Goal: Task Accomplishment & Management: Complete application form

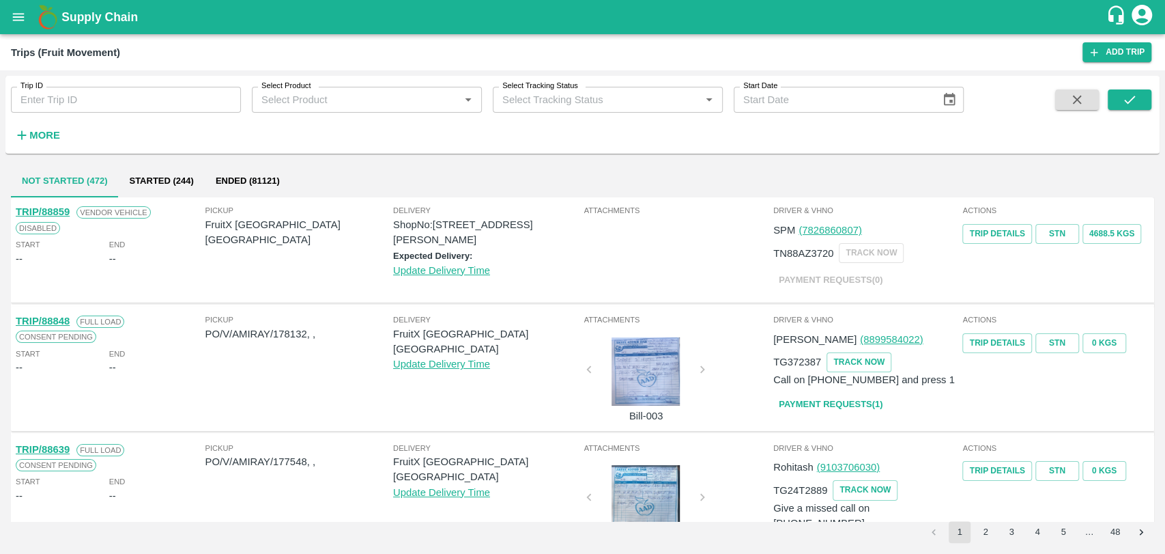
click at [44, 118] on div "More" at bounding box center [31, 130] width 63 height 34
click at [29, 141] on h6 "More" at bounding box center [44, 135] width 31 height 18
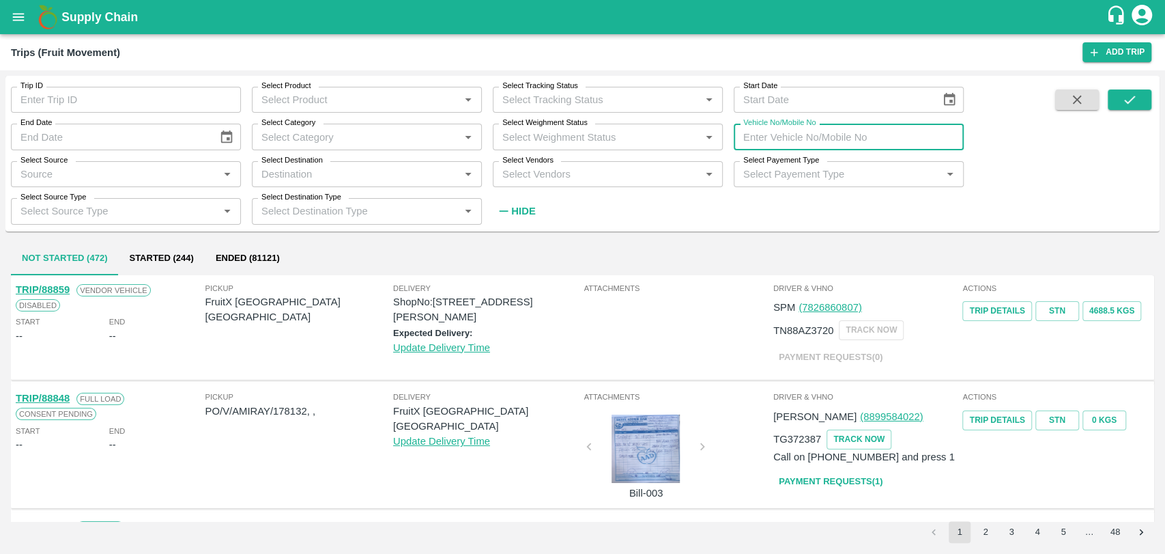
click at [882, 137] on input "Vehicle No/Mobile No" at bounding box center [849, 137] width 230 height 26
paste input "MH19CY4851"
type input "MH19CY4851"
click at [1132, 111] on span at bounding box center [1130, 155] width 44 height 133
click at [1132, 102] on icon "submit" at bounding box center [1129, 99] width 15 height 15
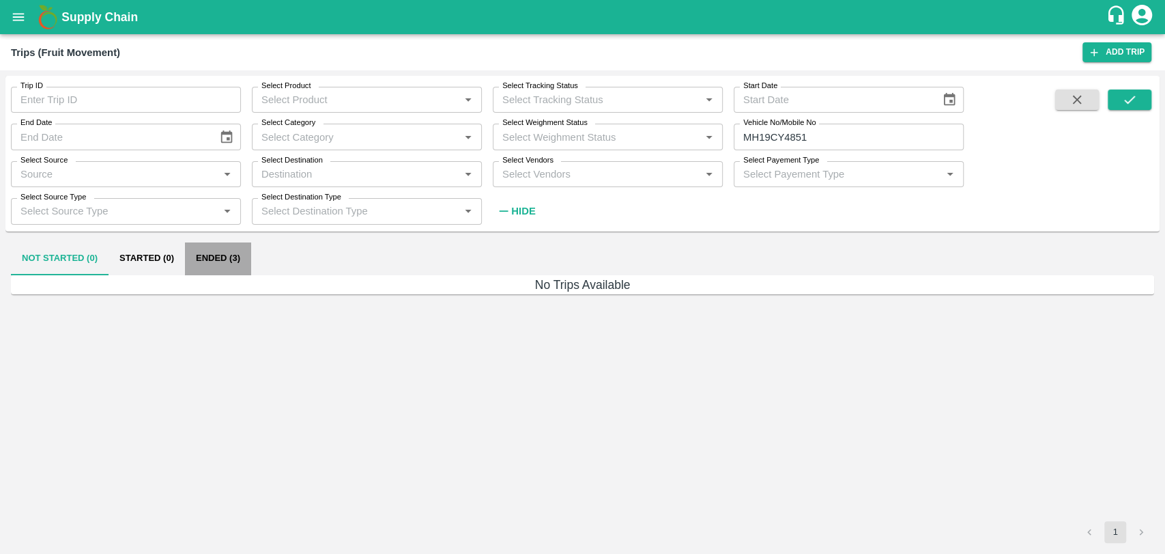
click at [198, 249] on button "Ended (3)" at bounding box center [218, 258] width 66 height 33
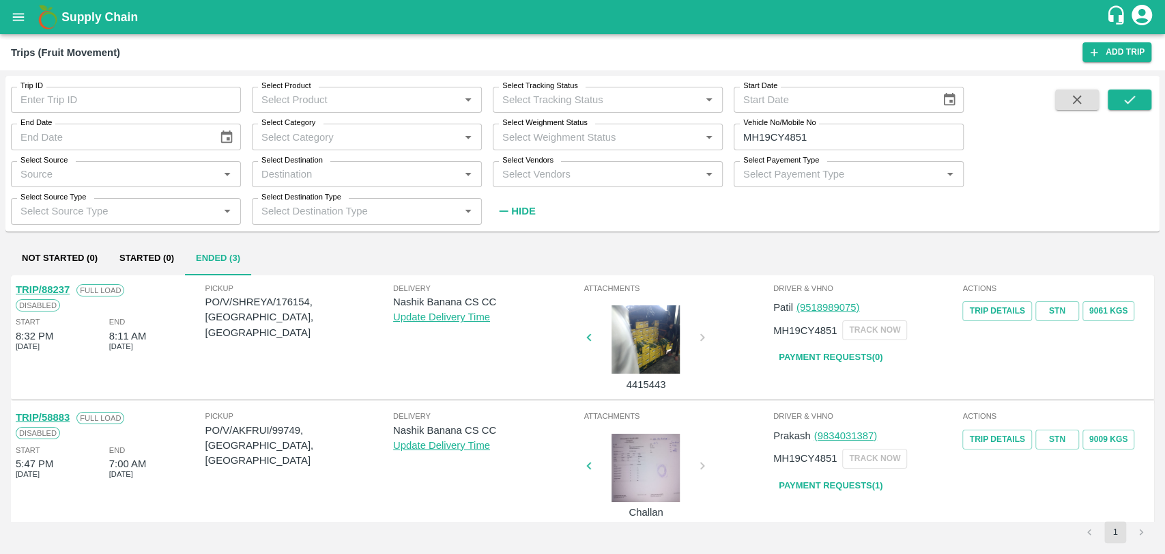
click at [53, 288] on link "TRIP/88237" at bounding box center [43, 289] width 54 height 11
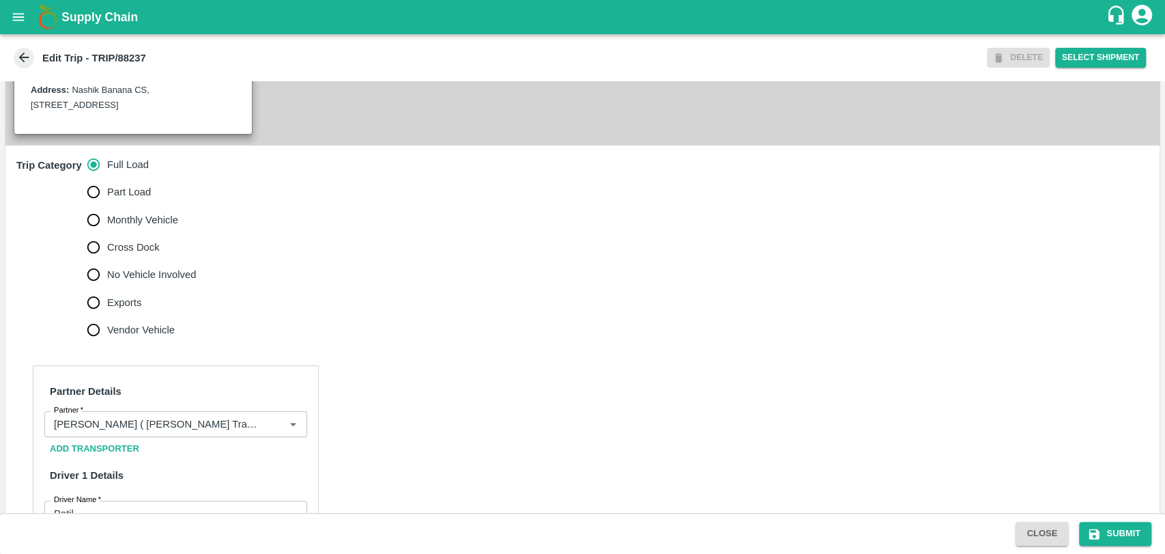
scroll to position [455, 0]
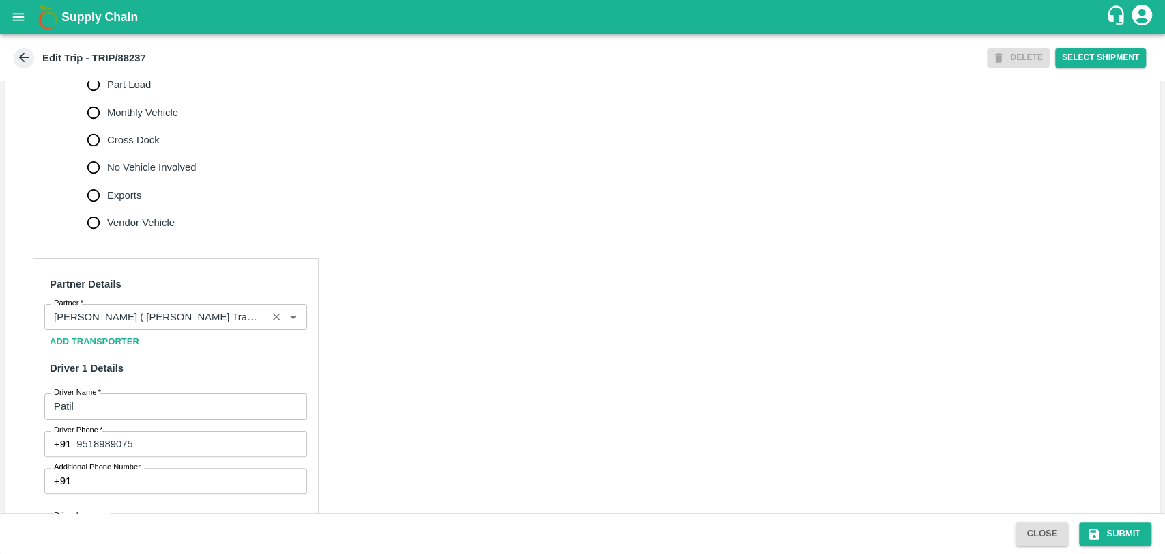
drag, startPoint x: 208, startPoint y: 345, endPoint x: 208, endPoint y: 337, distance: 8.2
click at [208, 345] on div "Add Transporter" at bounding box center [175, 342] width 263 height 24
click at [208, 326] on input "Partner   *" at bounding box center [155, 317] width 214 height 18
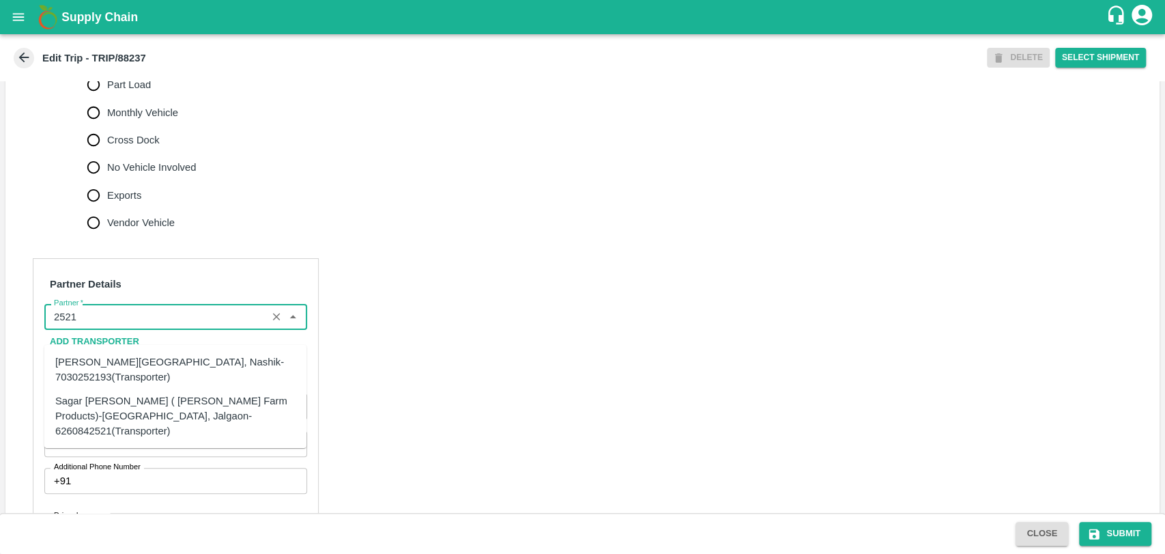
click at [118, 399] on div "Sagar Pramod Patil ( Shreyansh Farm Products)-Jalgaon, Jalgaon-6260842521(Trans…" at bounding box center [175, 416] width 240 height 46
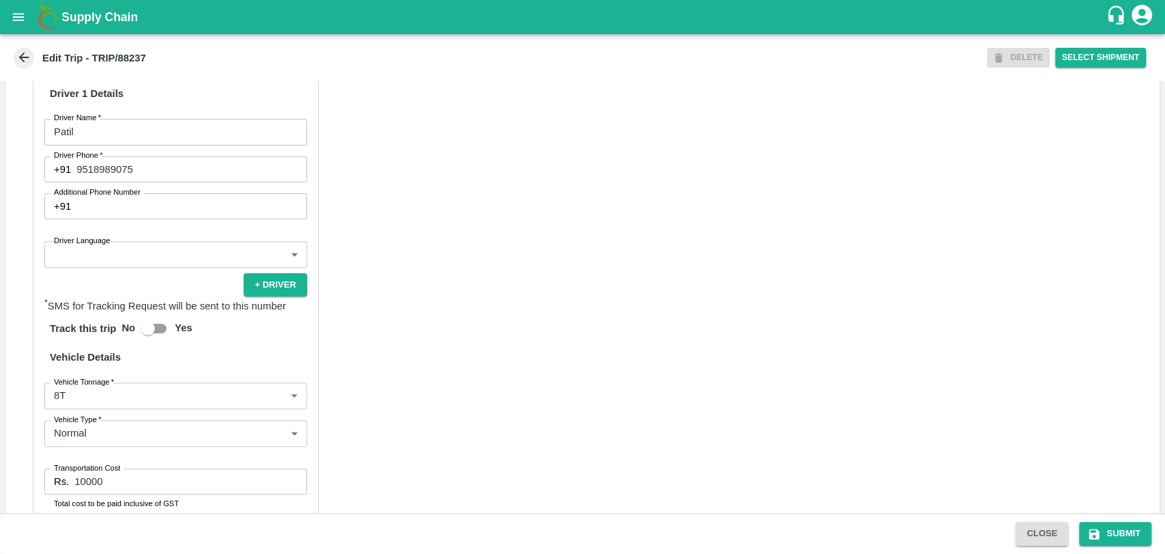
scroll to position [888, 0]
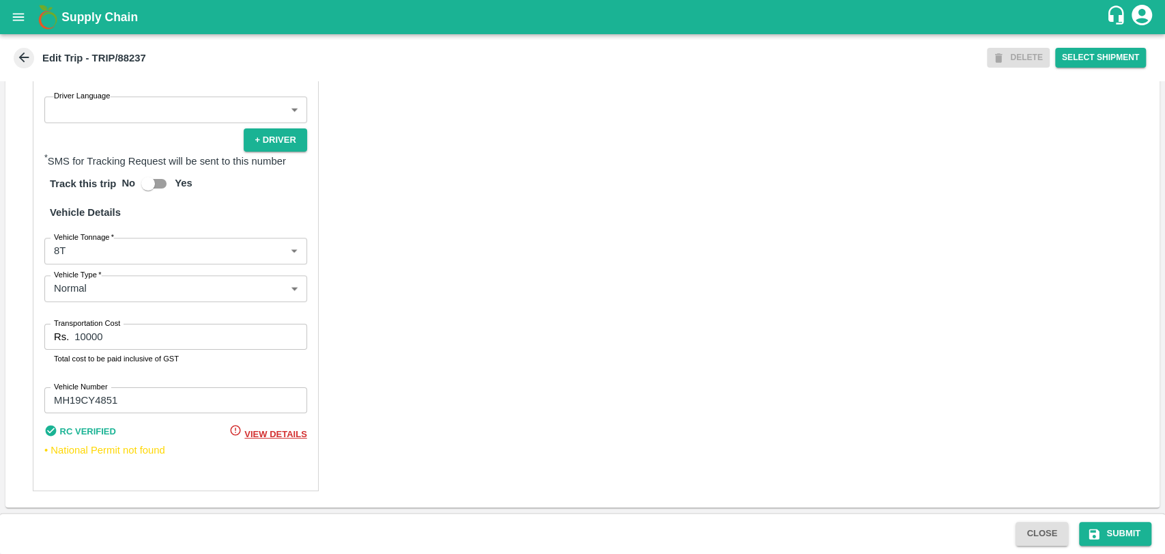
type input "Sagar Pramod Patil ( Shreyansh Farm Products)-Jalgaon, Jalgaon-6260842521(Trans…"
click at [81, 257] on body "Supply Chain Edit Trip - TRIP/88237 DELETE Select Shipment Trip Details Trip Ty…" at bounding box center [582, 277] width 1165 height 554
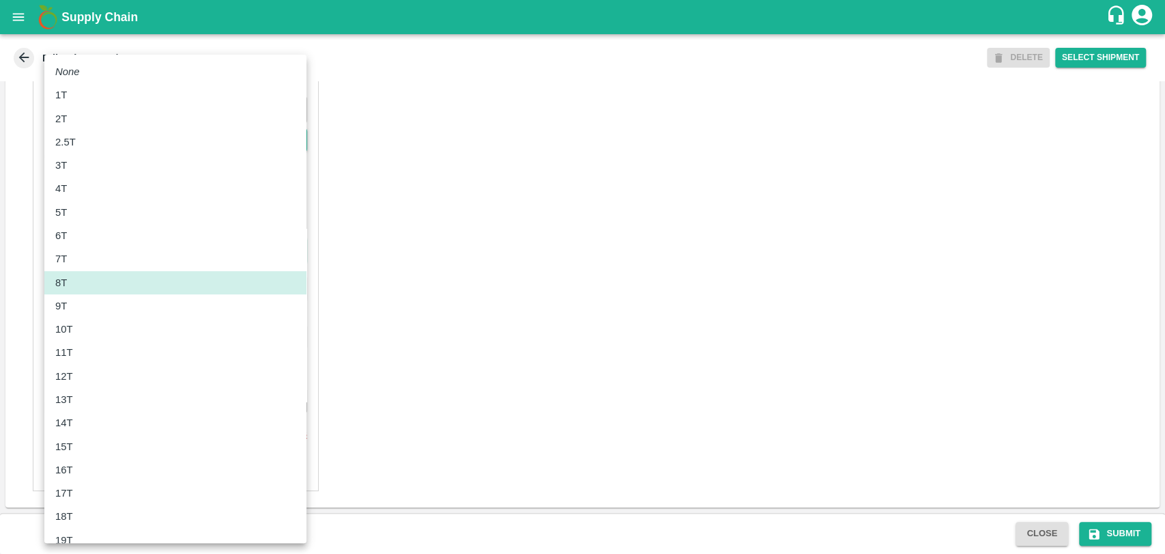
click at [66, 320] on li "10T" at bounding box center [175, 328] width 262 height 23
type input "10000"
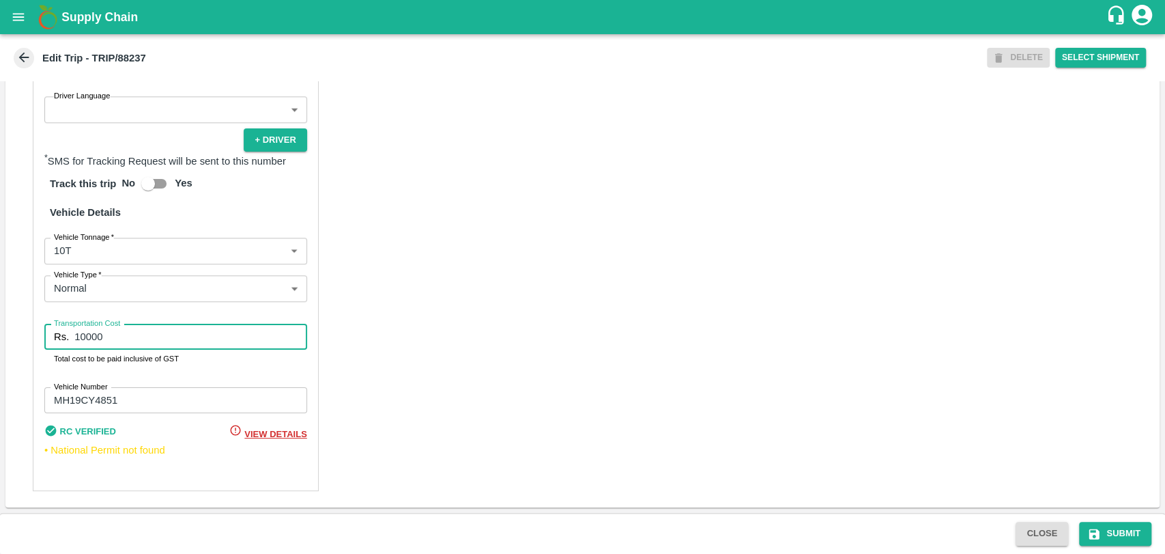
click at [87, 338] on input "10000" at bounding box center [190, 337] width 232 height 26
type input "19000"
click at [1095, 529] on icon "submit" at bounding box center [1095, 533] width 10 height 10
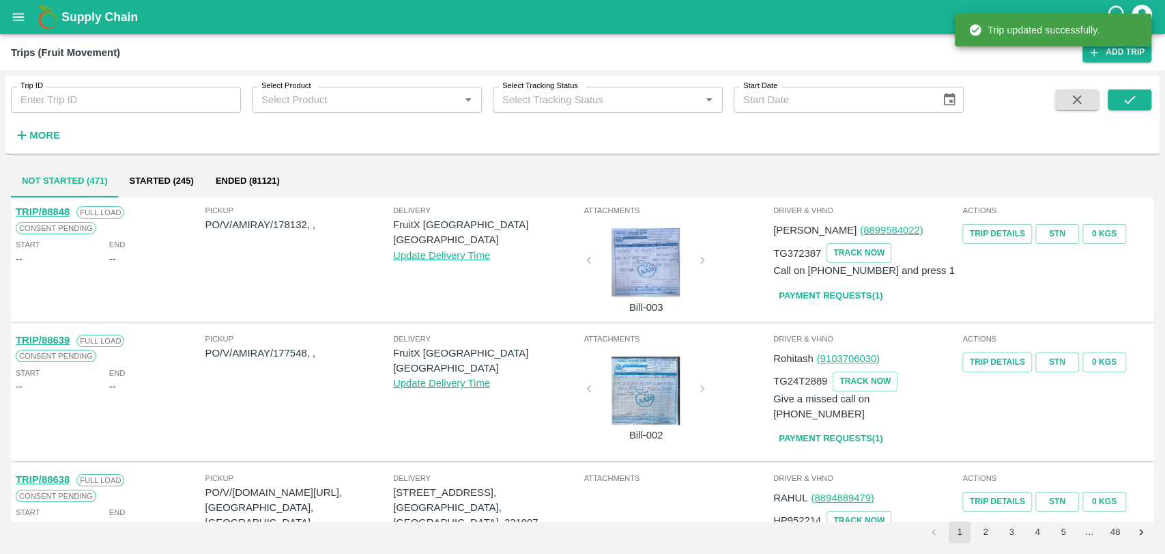
click at [55, 125] on button "More" at bounding box center [37, 135] width 53 height 23
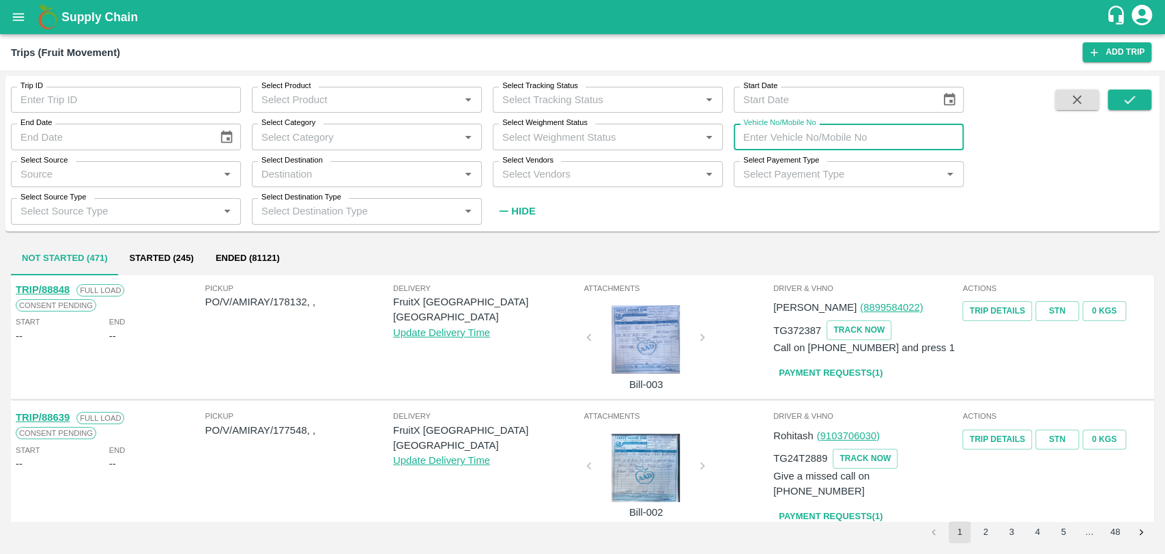
click at [784, 137] on input "Vehicle No/Mobile No" at bounding box center [849, 137] width 230 height 26
paste input "MH18BG4170"
type input "MH18BG4170"
click at [1114, 102] on button "submit" at bounding box center [1130, 99] width 44 height 20
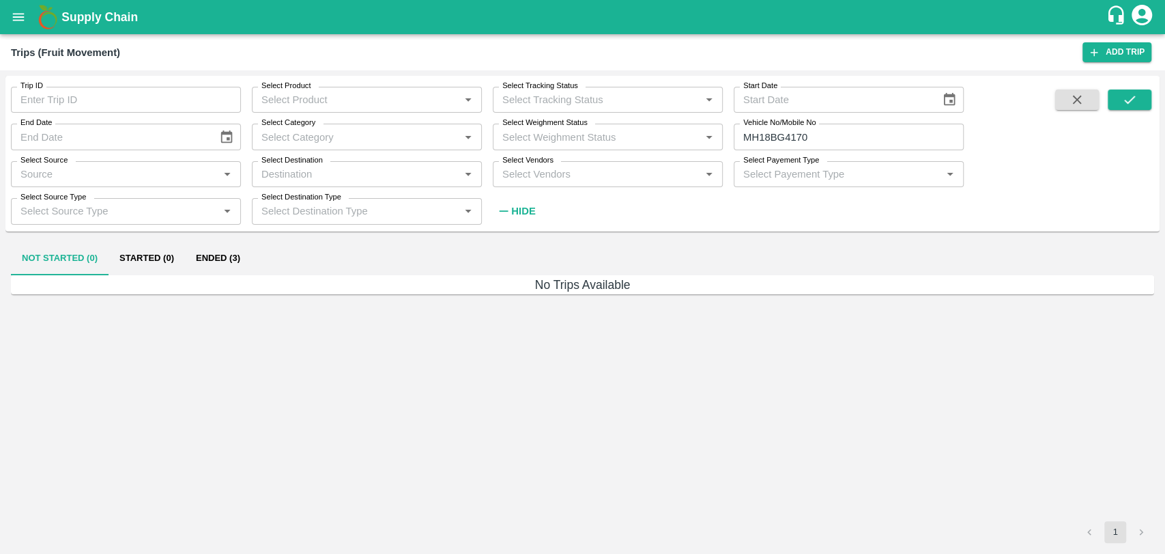
click at [229, 259] on button "Ended (3)" at bounding box center [218, 258] width 66 height 33
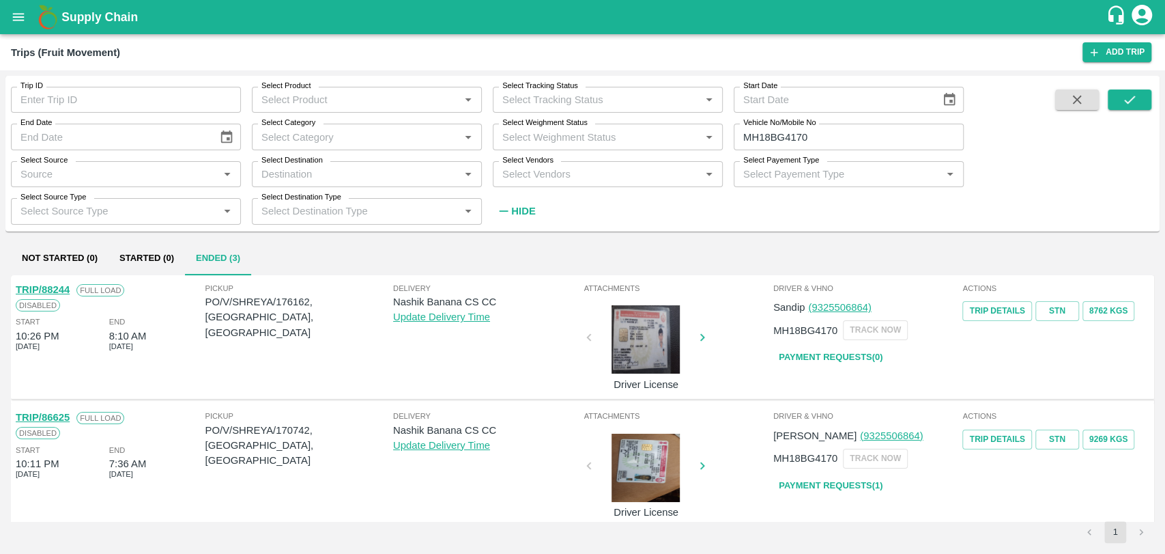
click at [40, 284] on link "TRIP/88244" at bounding box center [43, 289] width 54 height 11
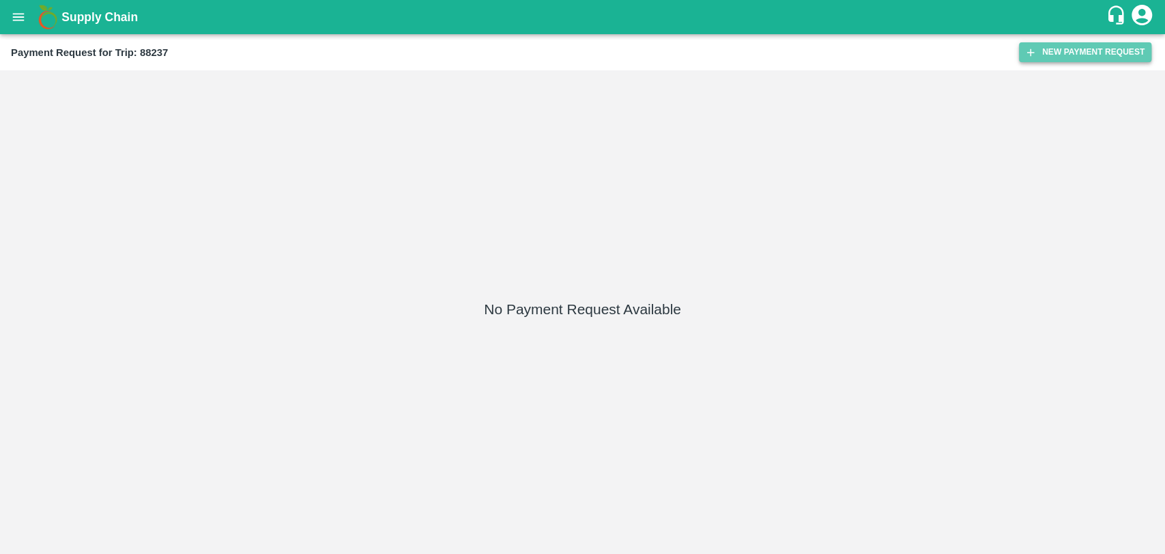
click at [1075, 53] on button "New Payment Request" at bounding box center [1085, 52] width 132 height 20
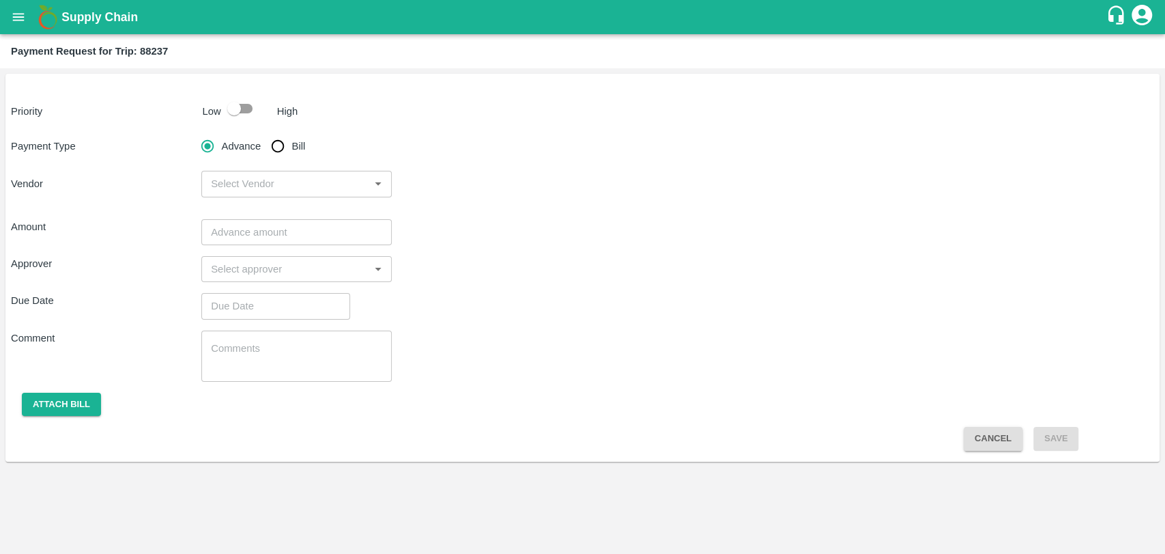
drag, startPoint x: 241, startPoint y: 111, endPoint x: 243, endPoint y: 122, distance: 10.4
click at [240, 115] on input "checkbox" at bounding box center [234, 109] width 78 height 26
checkbox input "true"
click at [283, 159] on input "Bill" at bounding box center [277, 145] width 27 height 27
radio input "true"
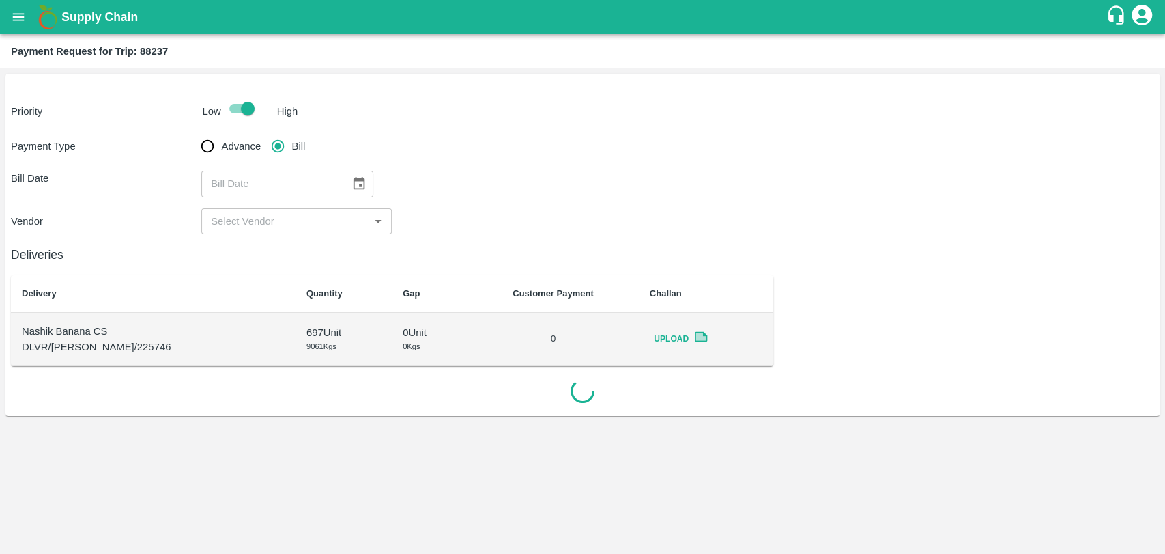
click at [346, 186] on button "Choose date" at bounding box center [359, 184] width 26 height 26
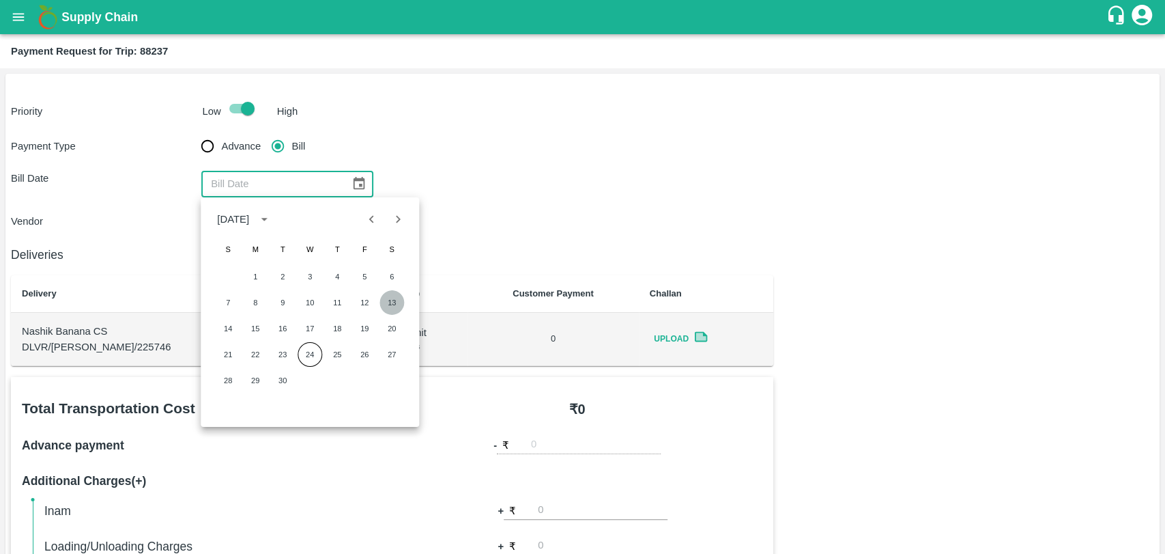
click at [392, 299] on button "13" at bounding box center [392, 302] width 25 height 25
type input "13/09/2025"
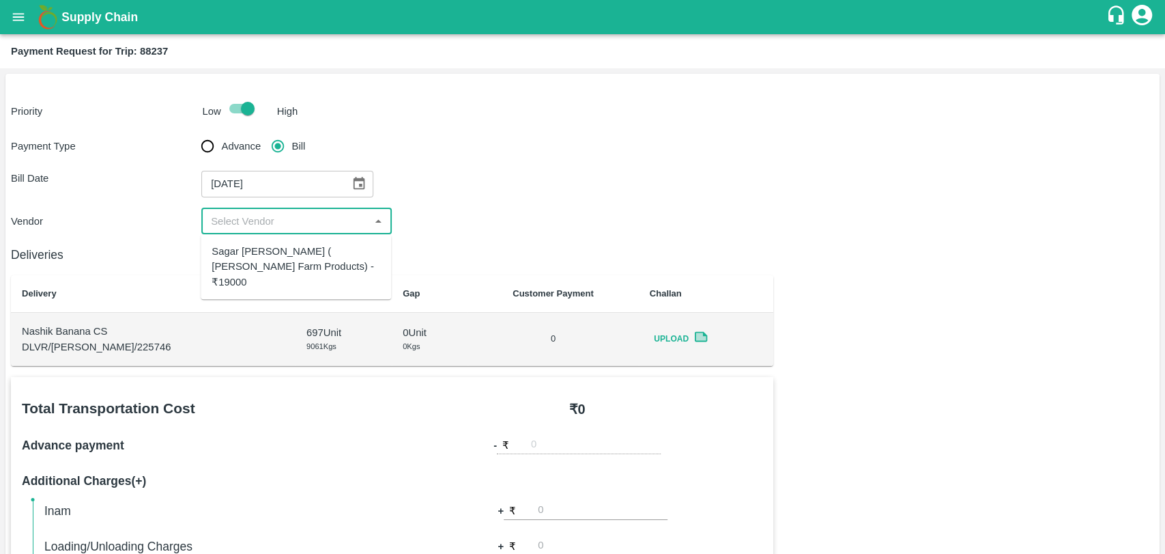
click at [238, 220] on input "input" at bounding box center [286, 221] width 160 height 18
click at [257, 261] on div "Sagar [PERSON_NAME] ( [PERSON_NAME] Farm Products) - ₹19000" at bounding box center [296, 267] width 169 height 46
type input "Sagar [PERSON_NAME] ( [PERSON_NAME] Farm Products) - ₹19000"
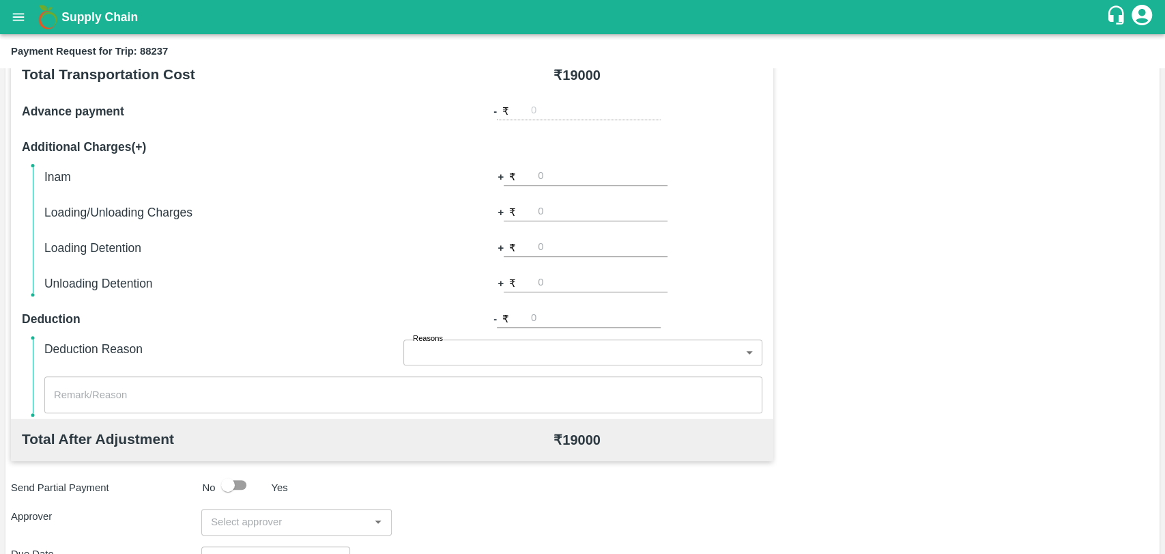
scroll to position [500, 0]
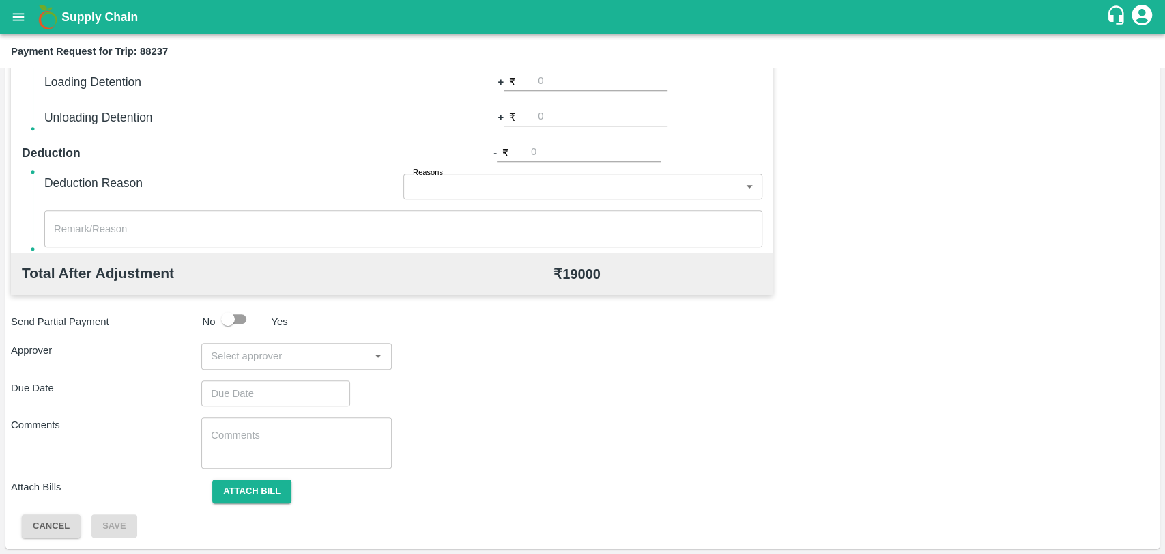
click at [302, 360] on input "input" at bounding box center [286, 356] width 160 height 18
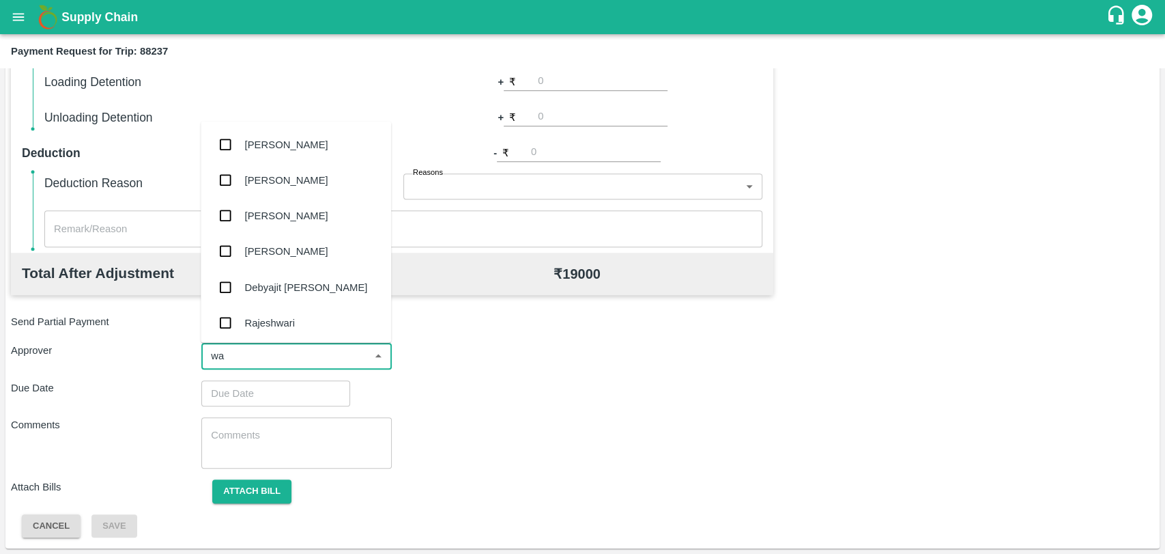
type input "wag"
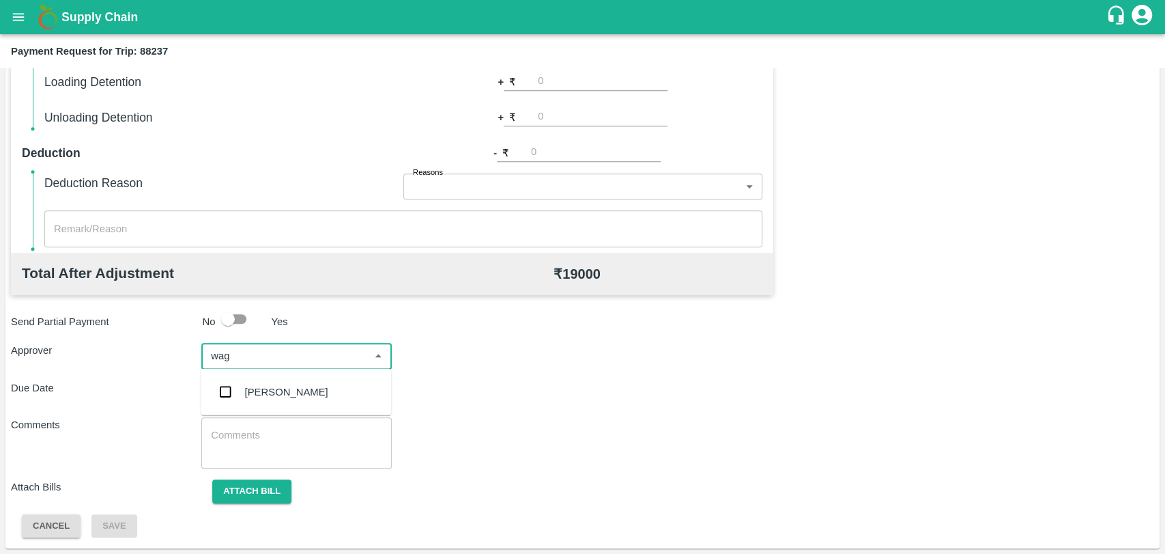
click at [284, 388] on div "[PERSON_NAME]" at bounding box center [286, 391] width 83 height 15
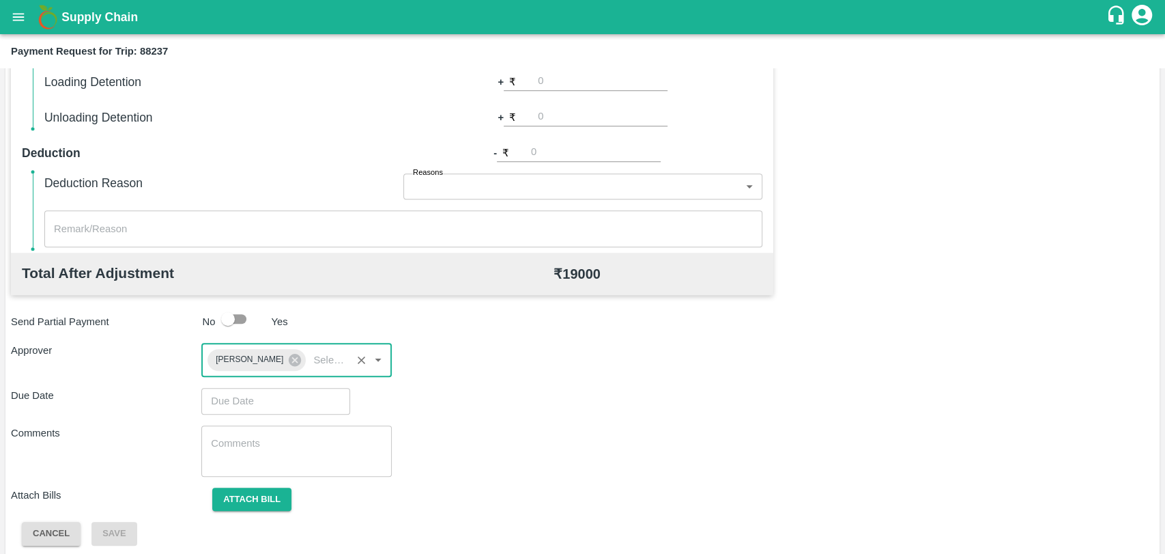
click at [274, 400] on input "Choose date" at bounding box center [270, 401] width 139 height 26
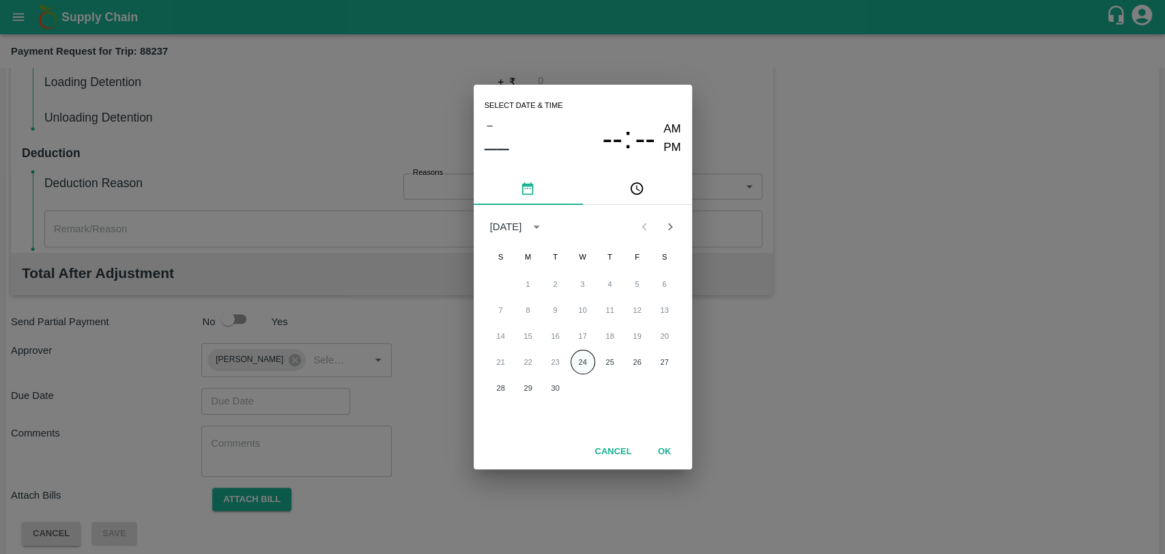
click at [572, 365] on button "24" at bounding box center [583, 362] width 25 height 25
type input "[DATE] 12:00 AM"
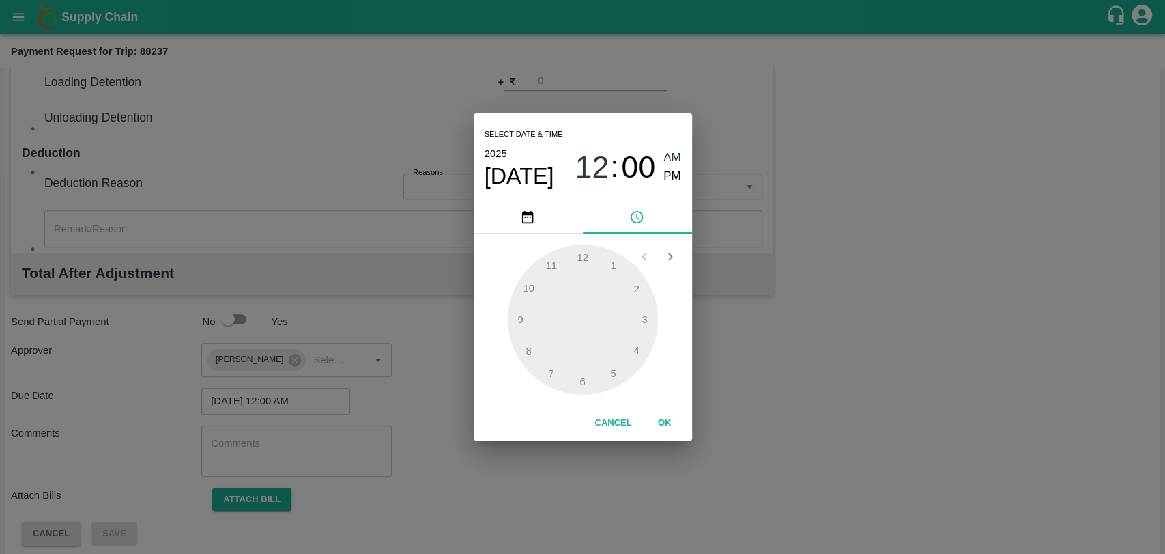
click at [668, 431] on button "OK" at bounding box center [665, 423] width 44 height 24
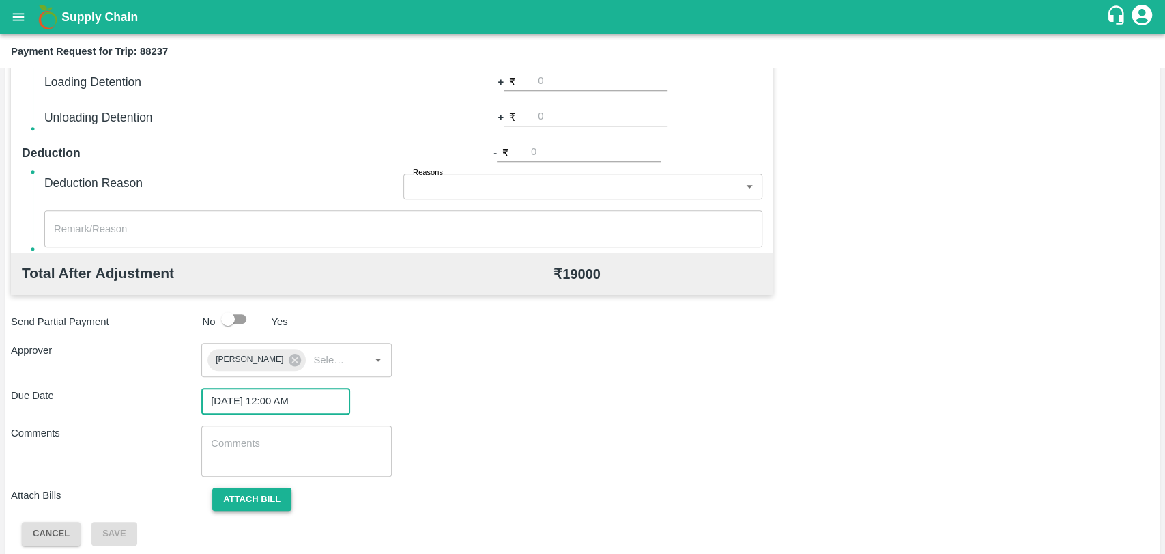
click at [279, 507] on button "Attach bill" at bounding box center [251, 499] width 79 height 24
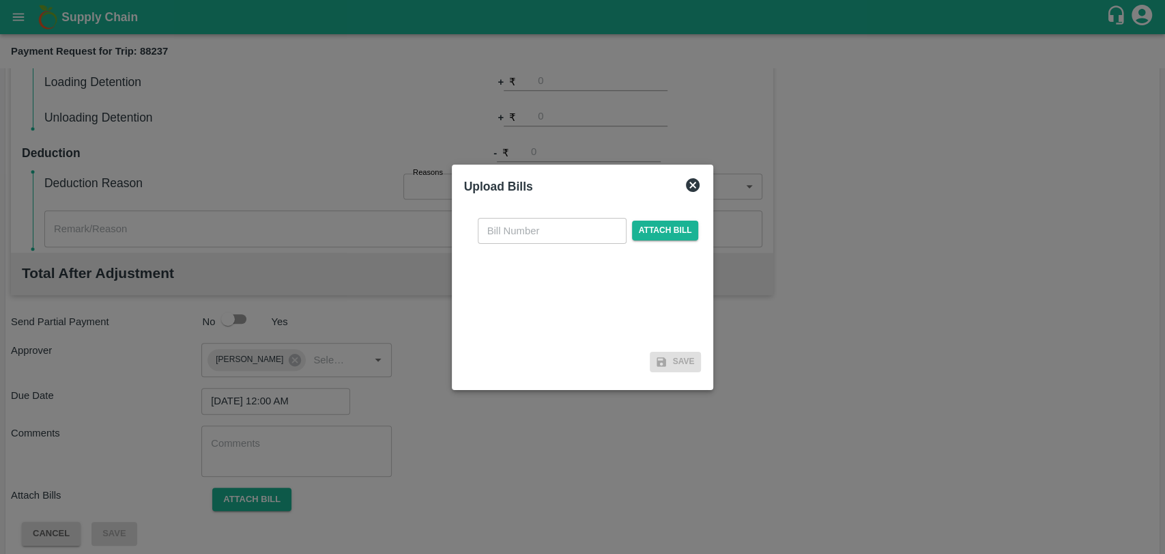
click at [516, 216] on div "​ Attach bill" at bounding box center [583, 277] width 238 height 140
click at [516, 240] on input "text" at bounding box center [552, 231] width 149 height 26
type input "461"
click at [644, 238] on span "Attach bill" at bounding box center [665, 231] width 67 height 20
click at [0, 0] on input "Attach bill" at bounding box center [0, 0] width 0 height 0
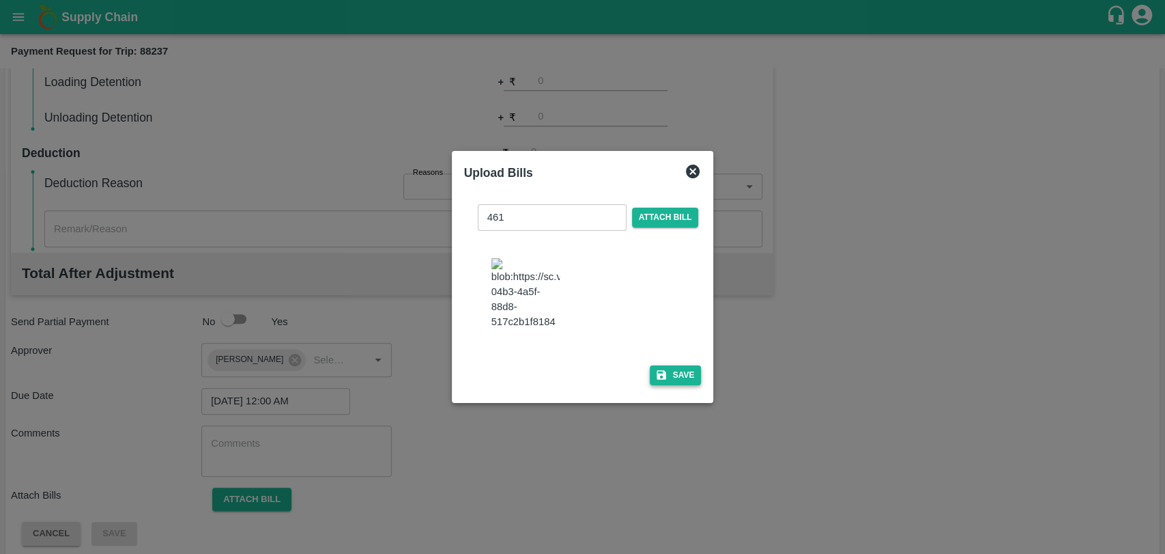
click at [668, 370] on button "Save" at bounding box center [676, 375] width 52 height 20
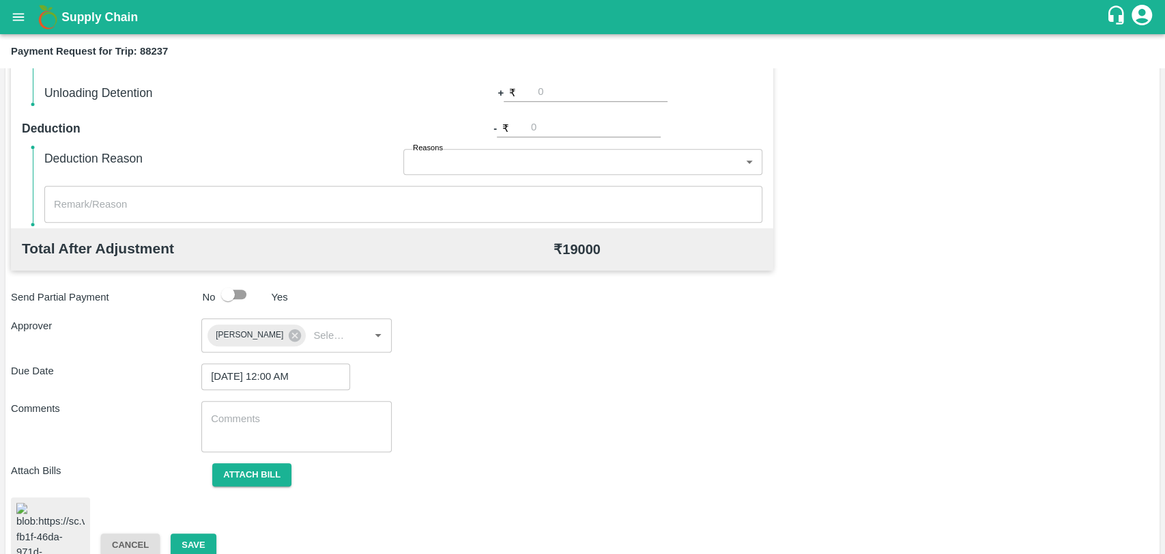
scroll to position [563, 0]
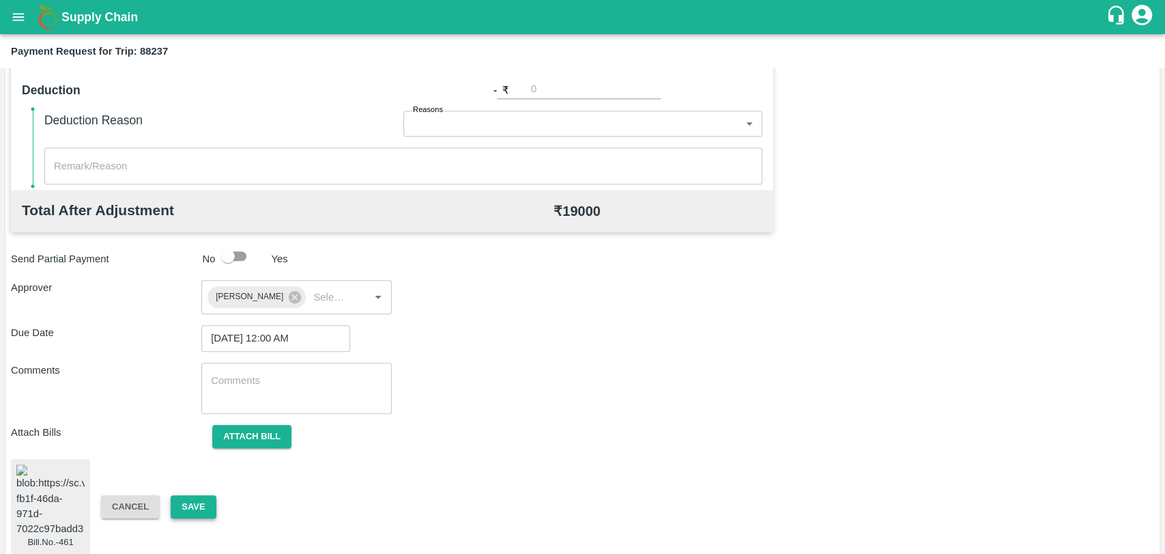
click at [213, 495] on button "Save" at bounding box center [193, 507] width 45 height 24
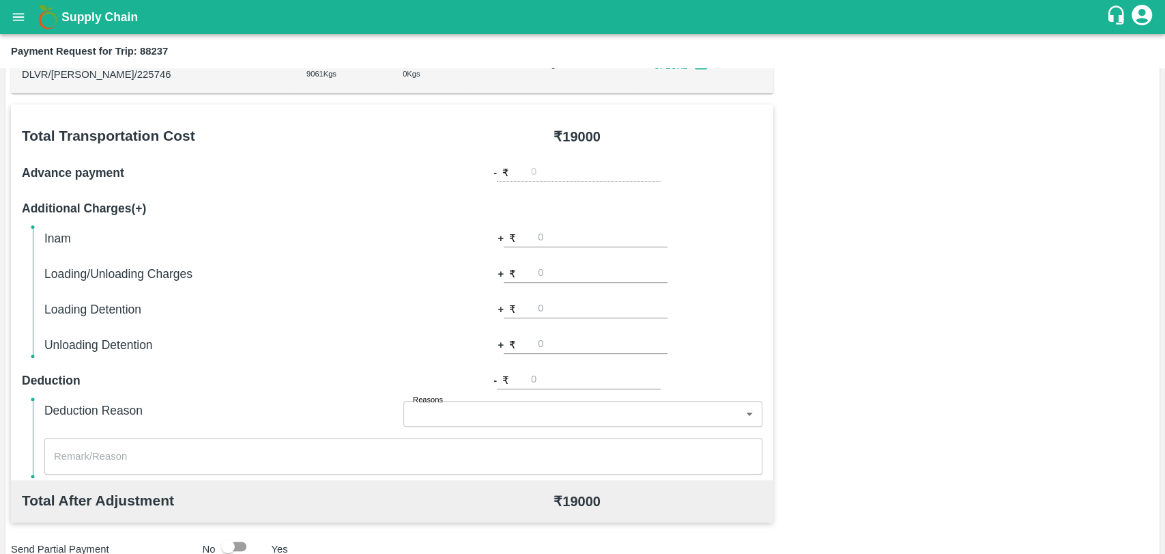
scroll to position [184, 0]
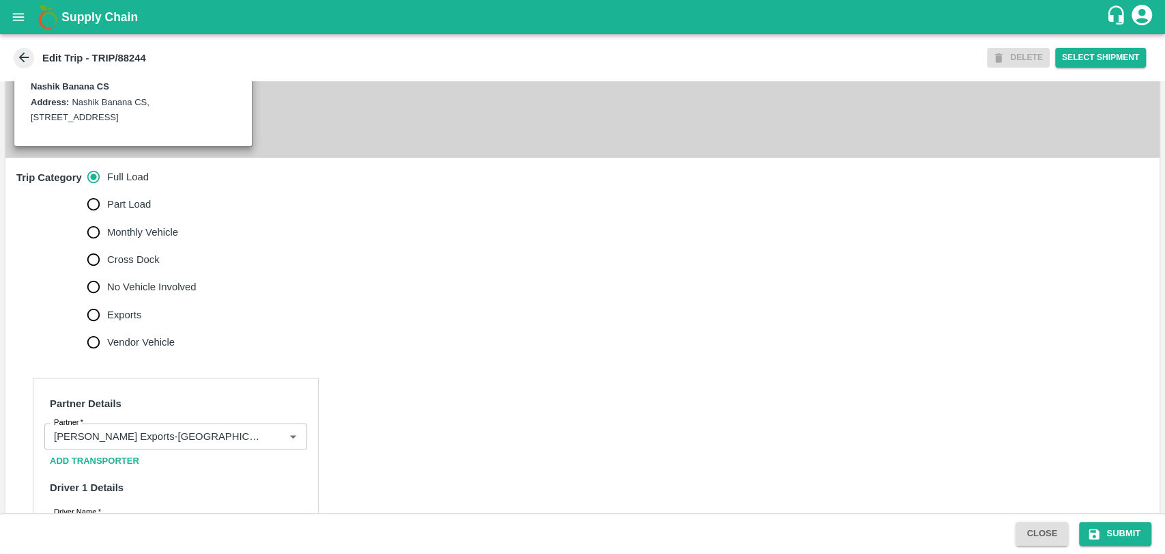
scroll to position [455, 0]
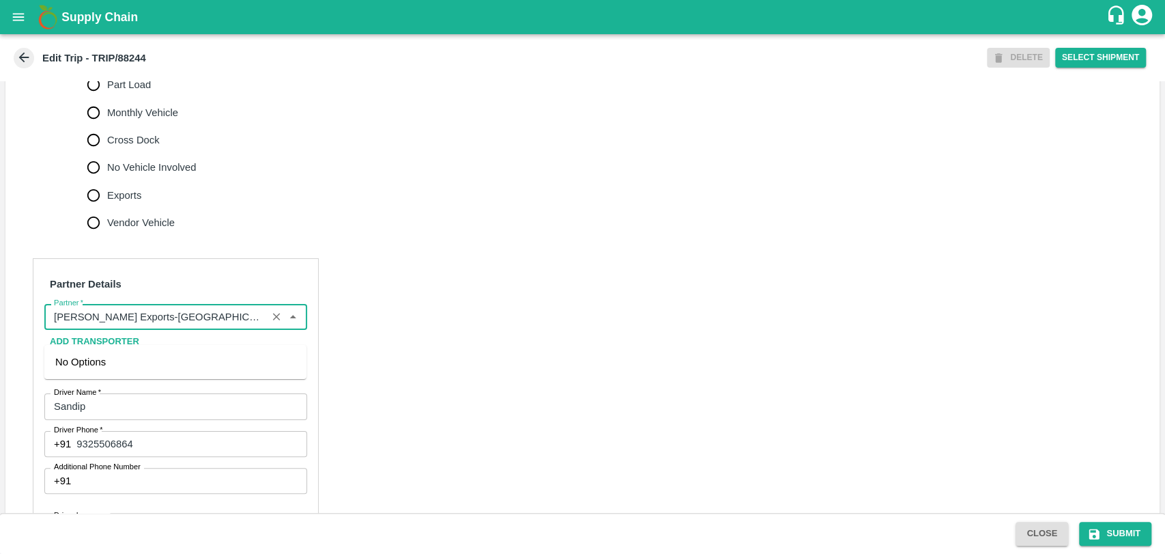
click at [217, 326] on input "Partner   *" at bounding box center [155, 317] width 214 height 18
type input "5"
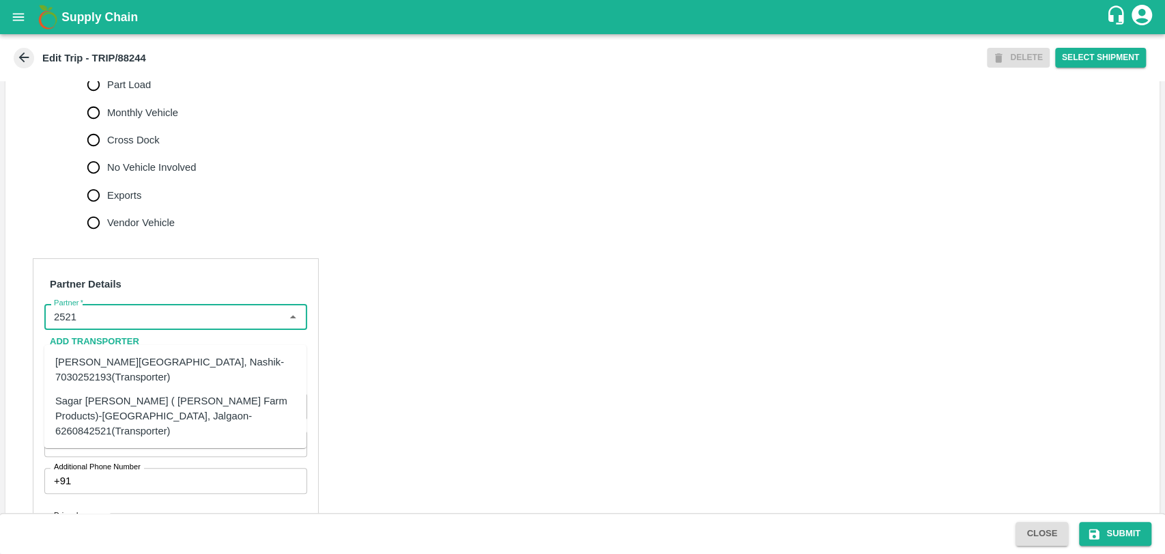
click at [189, 390] on div "Sagar Pramod Patil ( Shreyansh Farm Products)-Jalgaon, Jalgaon-6260842521(Trans…" at bounding box center [175, 415] width 262 height 54
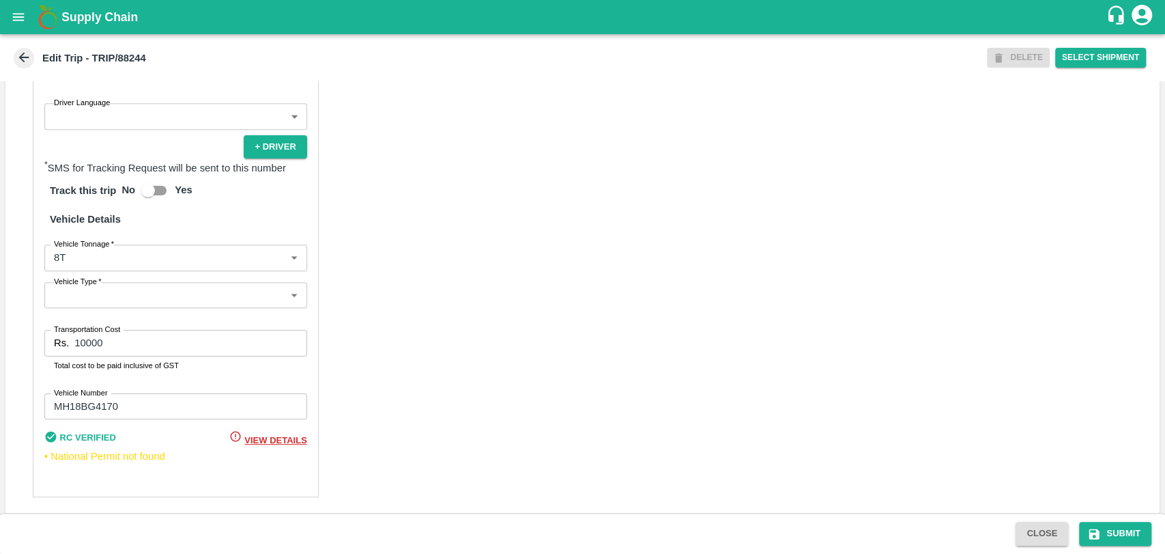
scroll to position [888, 0]
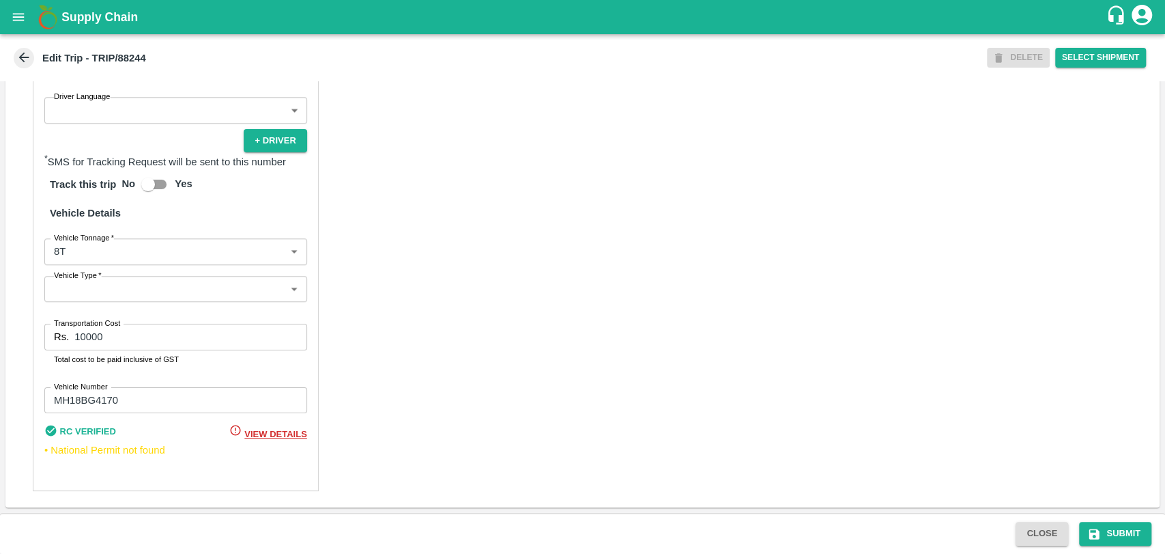
type input "Sagar Pramod Patil ( Shreyansh Farm Products)-Jalgaon, Jalgaon-6260842521(Trans…"
click at [68, 259] on body "Supply Chain Edit Trip - TRIP/88244 DELETE Select Shipment Trip Details Trip Ty…" at bounding box center [582, 277] width 1165 height 554
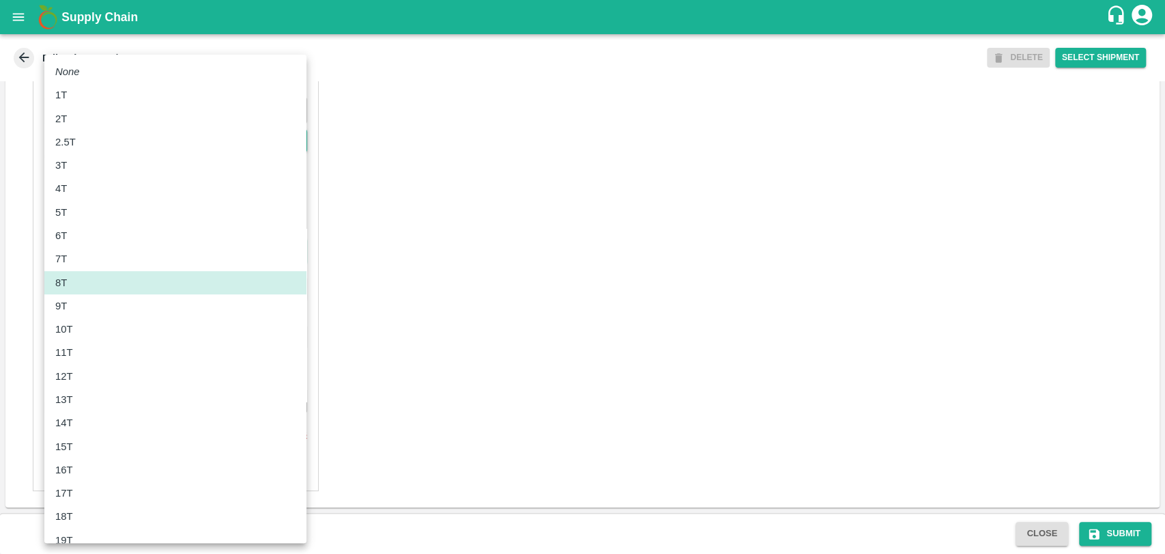
click at [70, 333] on p "10T" at bounding box center [64, 329] width 18 height 15
type input "10000"
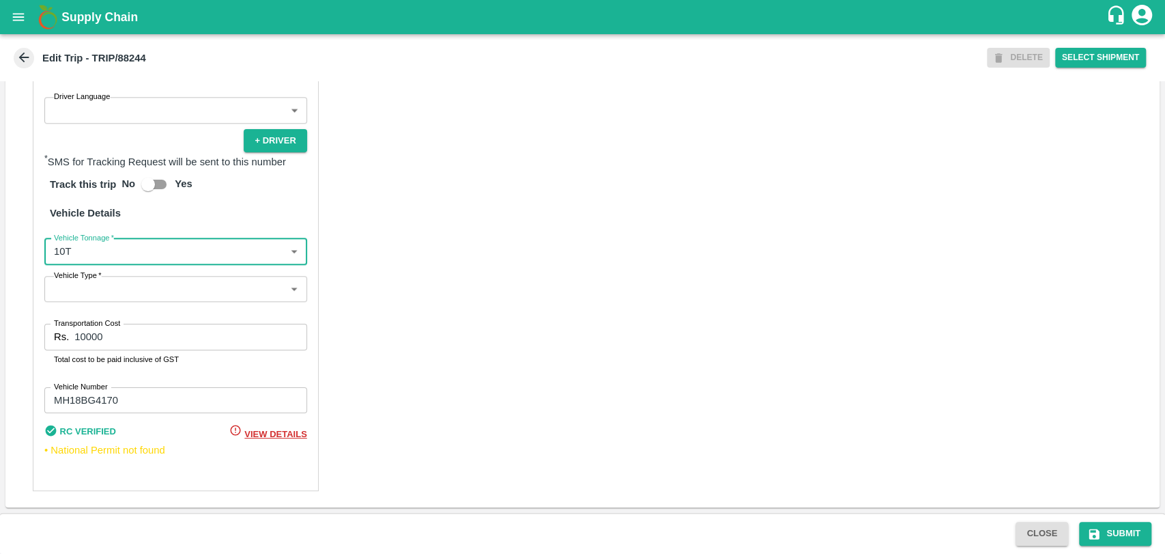
click at [84, 335] on input "10000" at bounding box center [190, 337] width 232 height 26
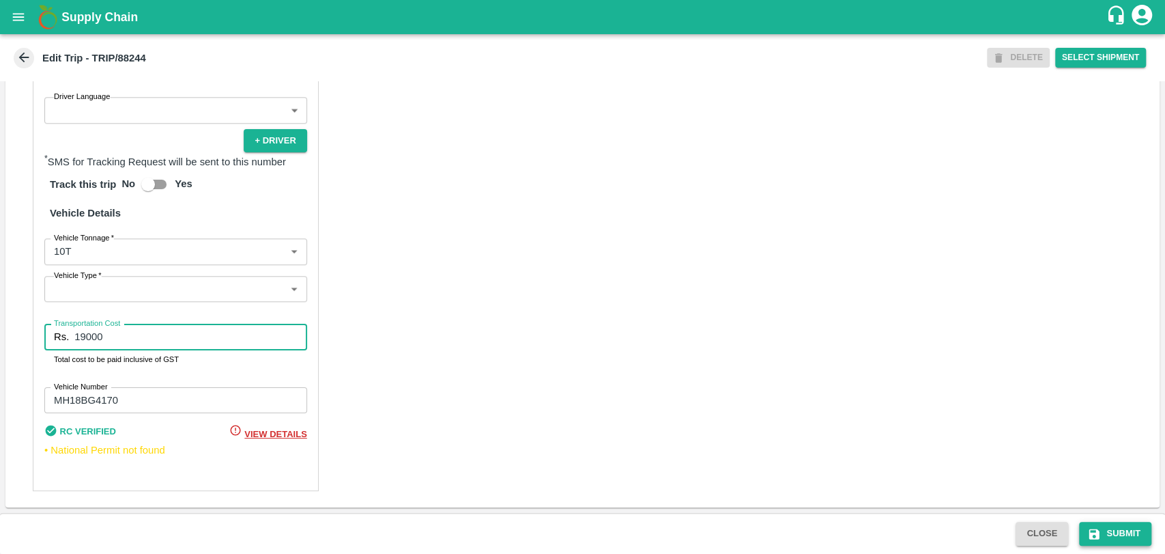
type input "19000"
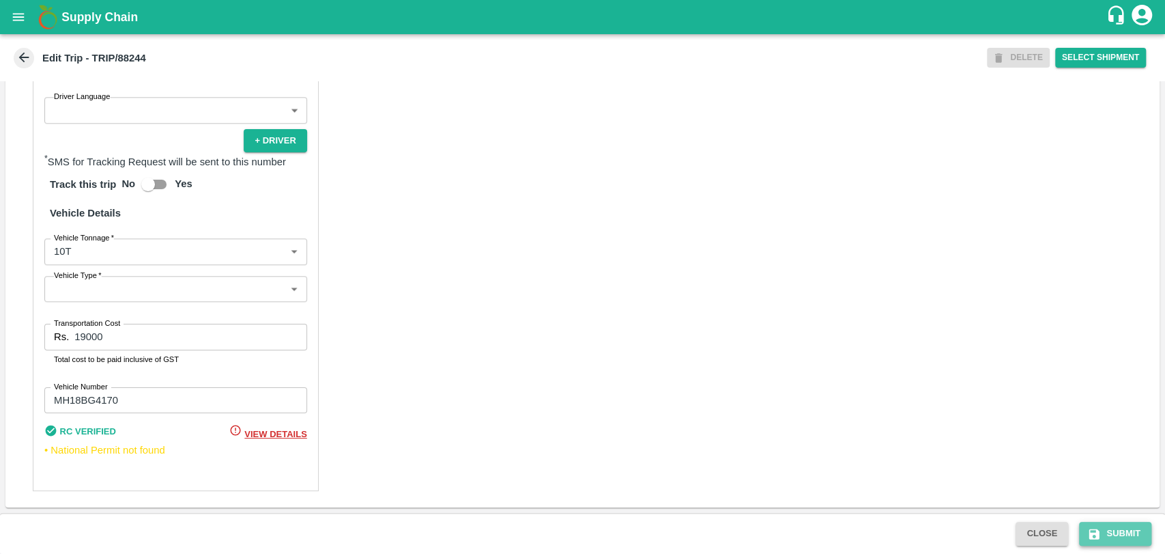
click at [1138, 526] on button "Submit" at bounding box center [1115, 534] width 72 height 24
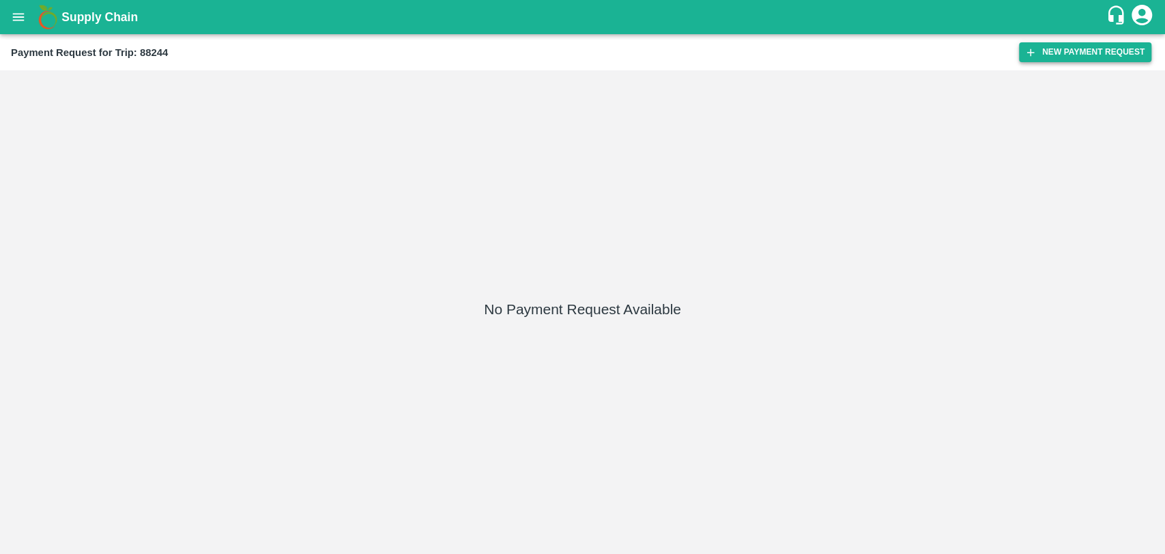
click at [1060, 51] on button "New Payment Request" at bounding box center [1085, 52] width 132 height 20
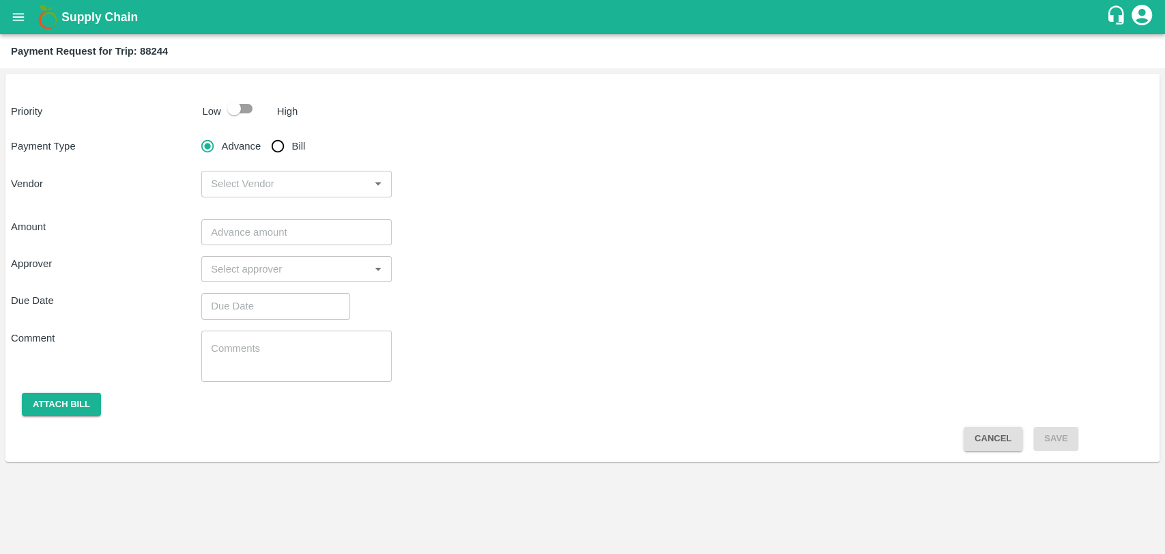
click at [262, 101] on div at bounding box center [246, 109] width 51 height 26
click at [256, 110] on input "checkbox" at bounding box center [234, 109] width 78 height 26
checkbox input "true"
click at [288, 156] on input "Bill" at bounding box center [277, 145] width 27 height 27
radio input "true"
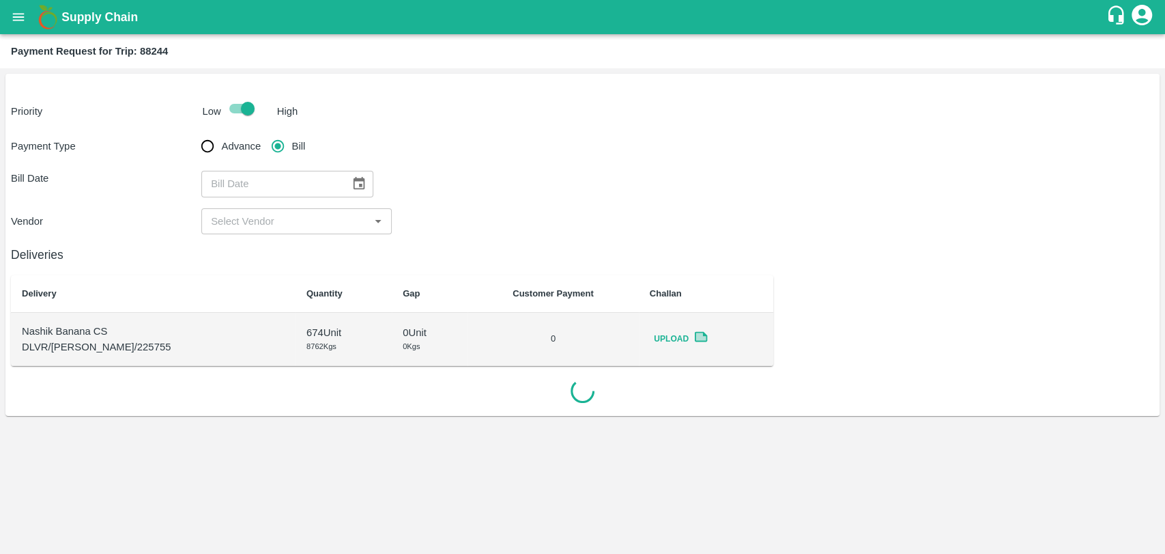
type input "DD/MM/YYYY"
click at [333, 181] on input "DD/MM/YYYY" at bounding box center [270, 184] width 139 height 26
click at [352, 182] on icon "Choose date" at bounding box center [359, 183] width 15 height 15
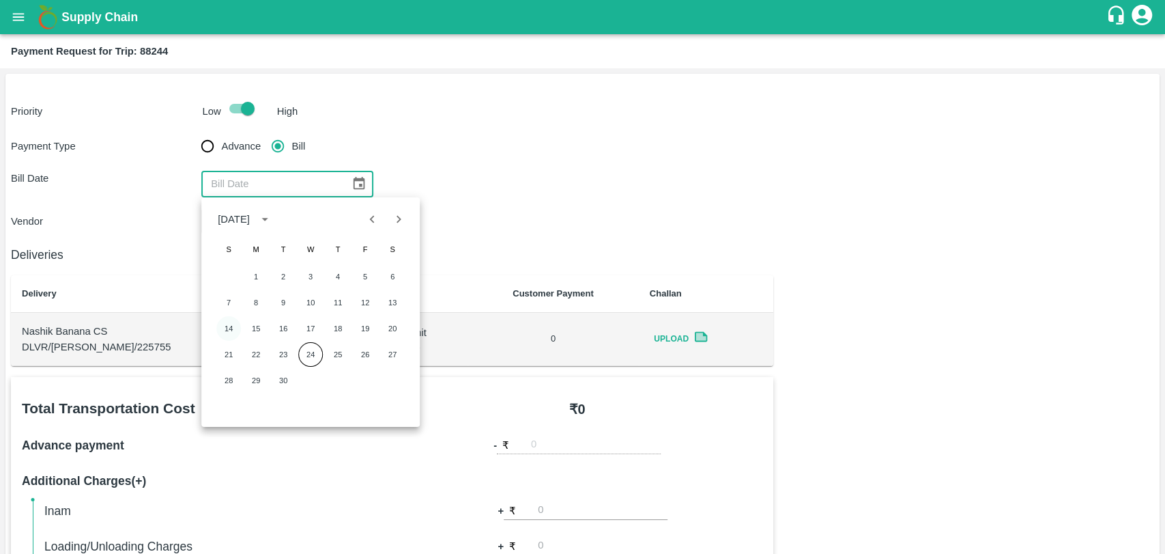
click at [227, 316] on button "14" at bounding box center [228, 328] width 25 height 25
type input "[DATE]"
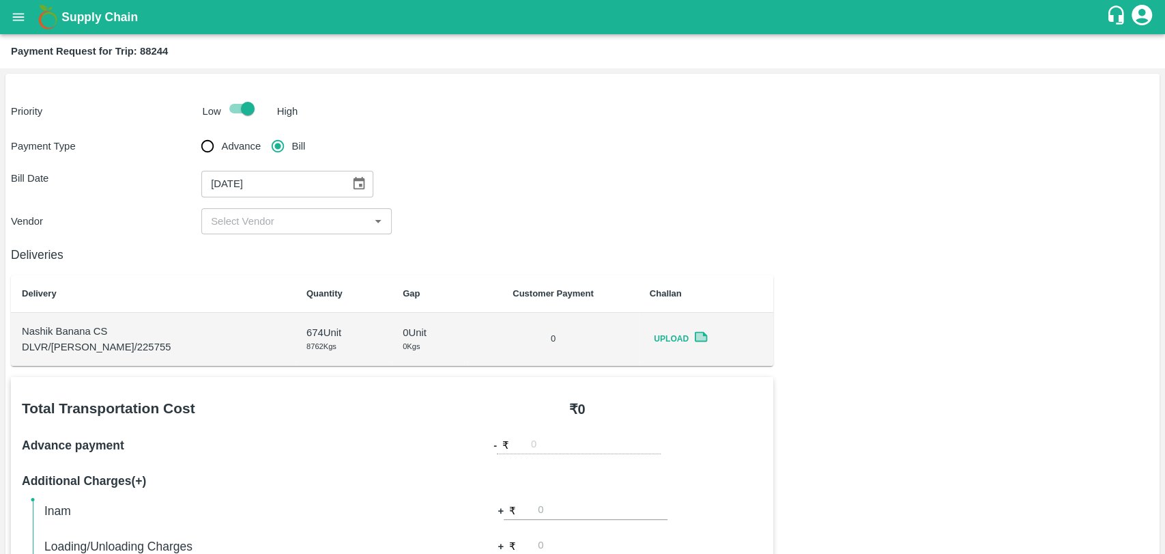
click at [216, 208] on div "​" at bounding box center [296, 221] width 190 height 26
click at [220, 221] on input "input" at bounding box center [286, 221] width 160 height 18
click at [222, 210] on div "​" at bounding box center [296, 221] width 190 height 26
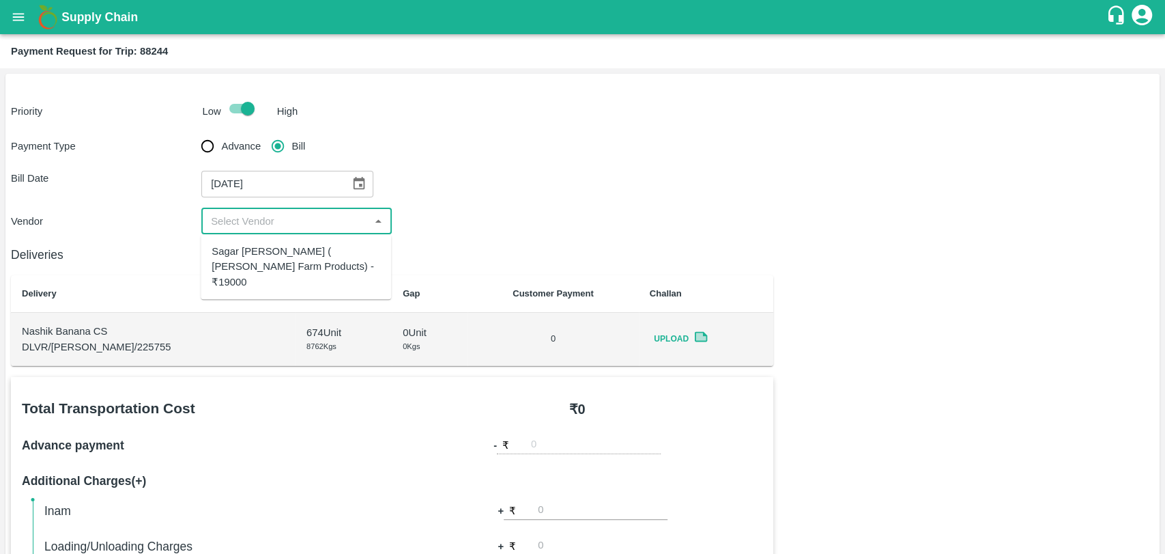
click at [249, 275] on div "Sagar [PERSON_NAME] ( [PERSON_NAME] Farm Products) - ₹19000" at bounding box center [296, 267] width 190 height 54
type input "Sagar [PERSON_NAME] ( [PERSON_NAME] Farm Products) - ₹19000"
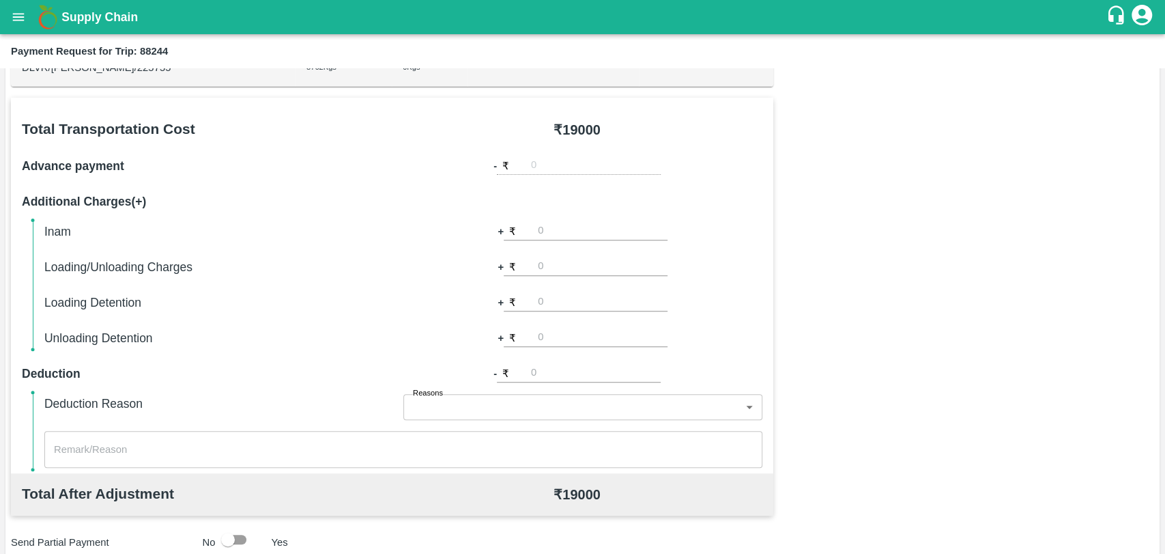
scroll to position [379, 0]
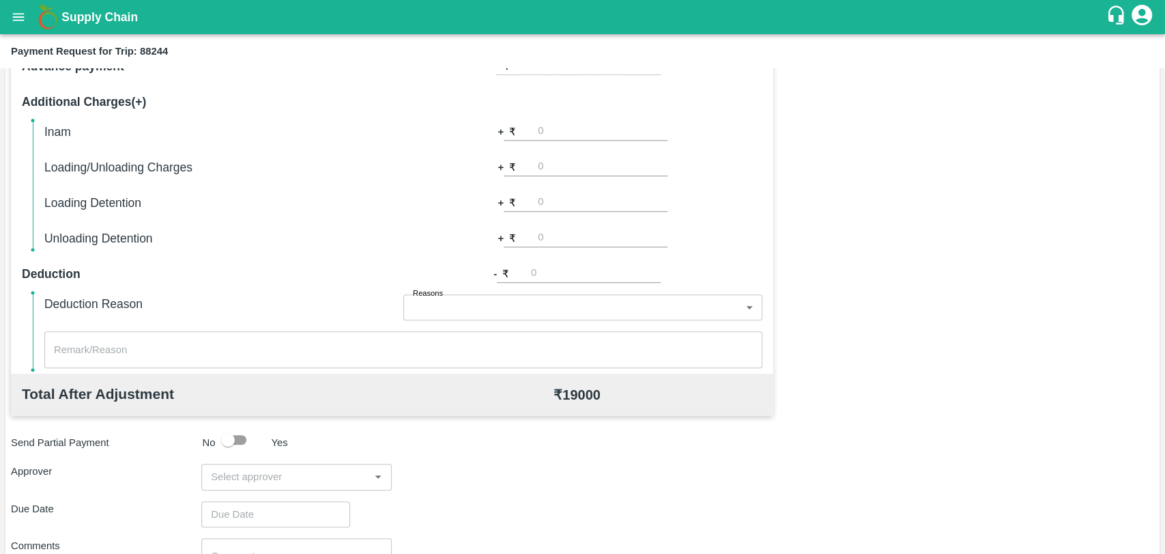
click at [278, 477] on input "input" at bounding box center [286, 477] width 160 height 18
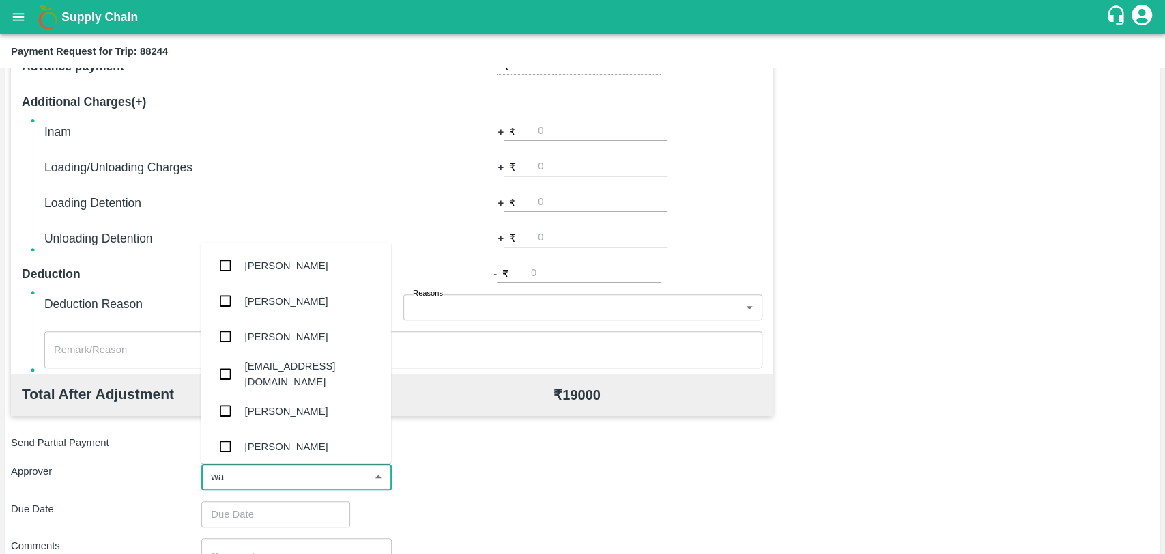
type input "wag"
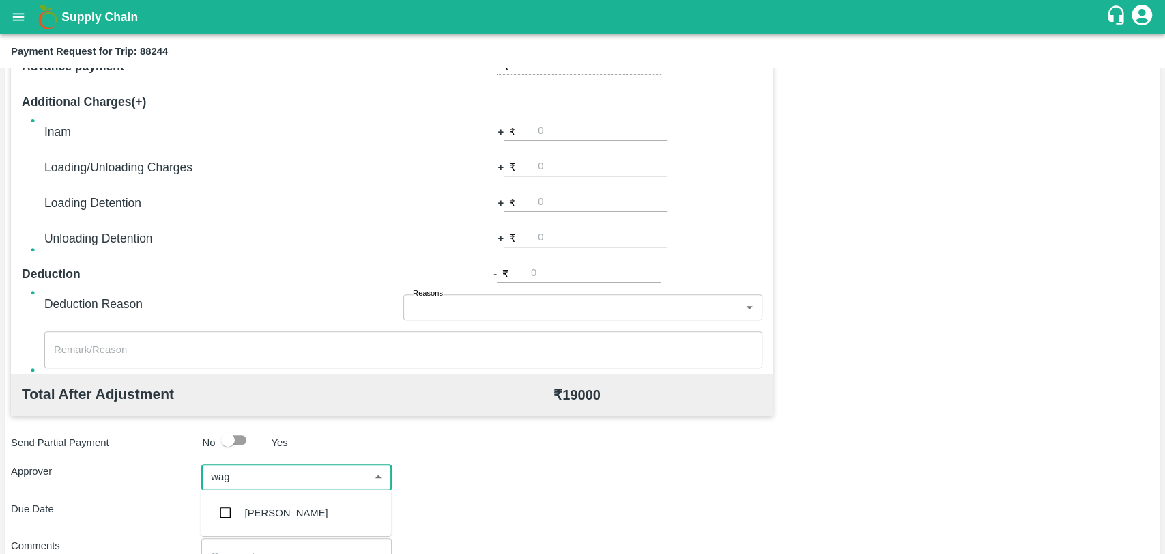
click at [250, 505] on div "[PERSON_NAME]" at bounding box center [286, 512] width 83 height 15
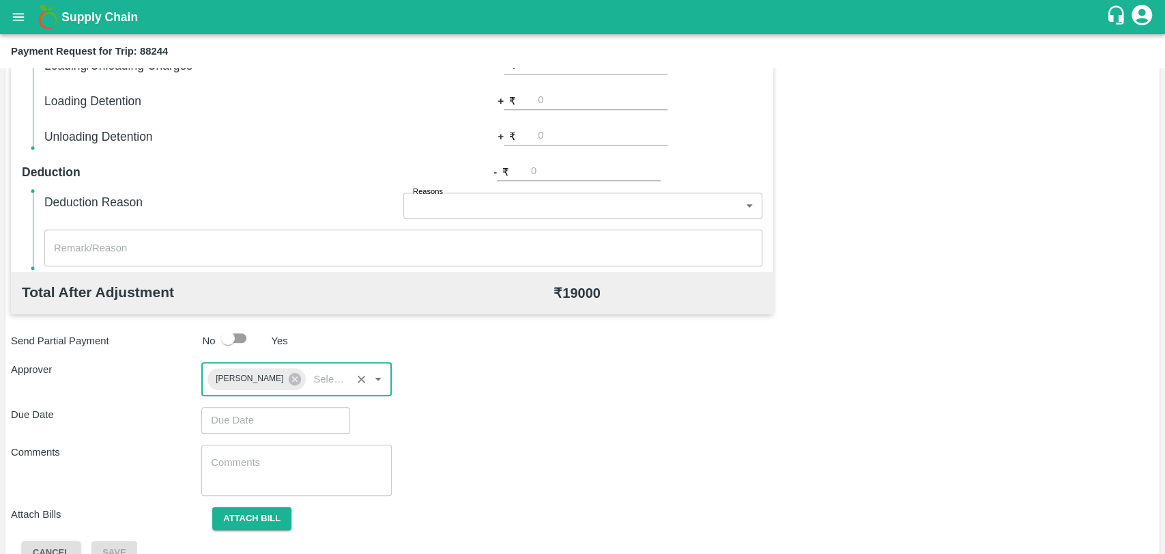
scroll to position [508, 0]
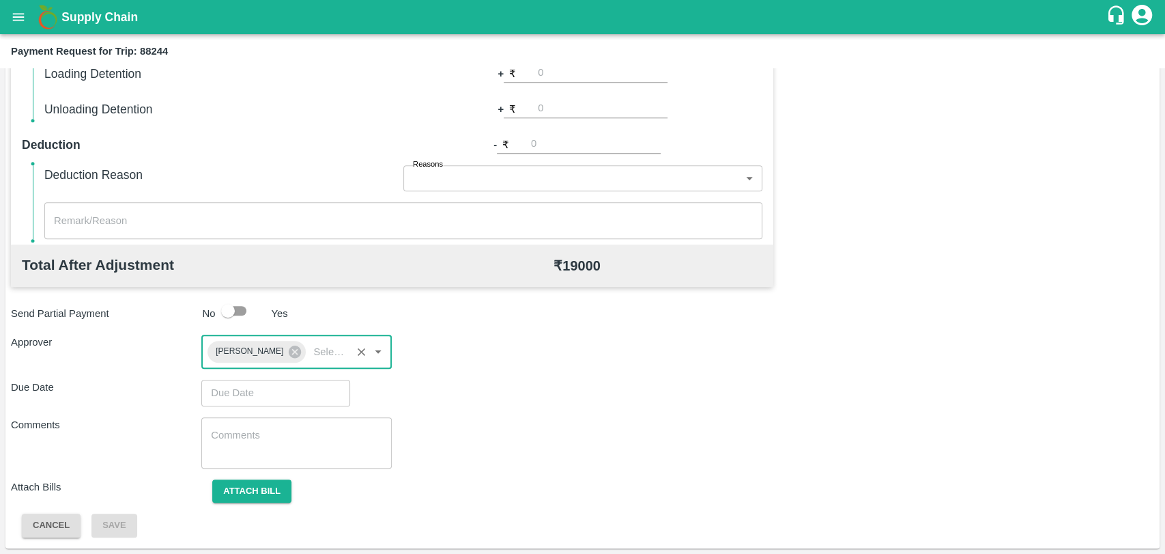
click at [249, 396] on input "Choose date" at bounding box center [270, 393] width 139 height 26
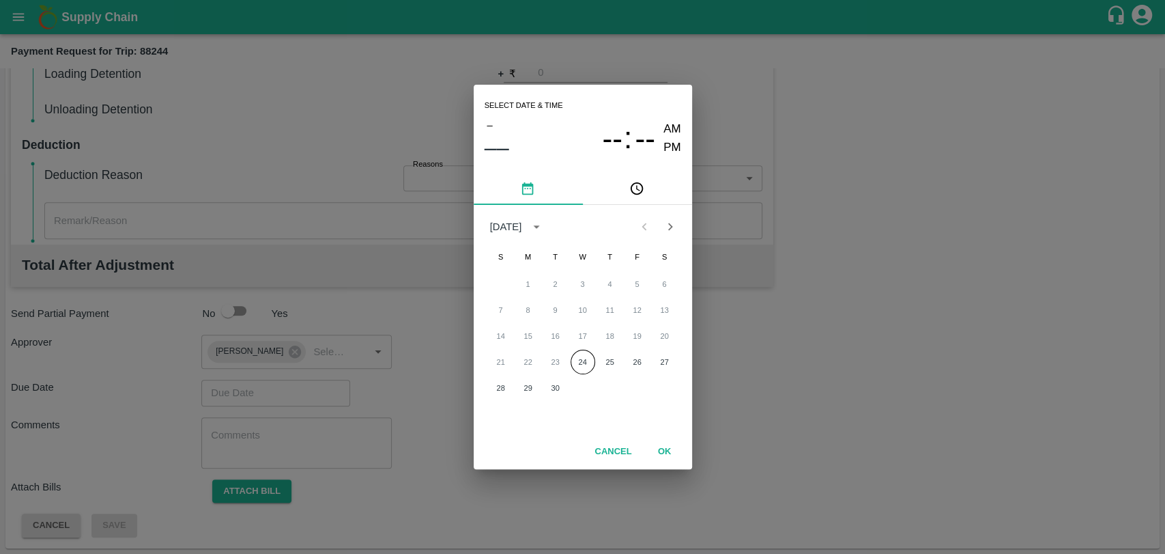
click at [566, 362] on div "21 22 23 24 25 26 27" at bounding box center [583, 362] width 218 height 25
click at [572, 360] on button "24" at bounding box center [583, 362] width 25 height 25
type input "[DATE] 12:00 AM"
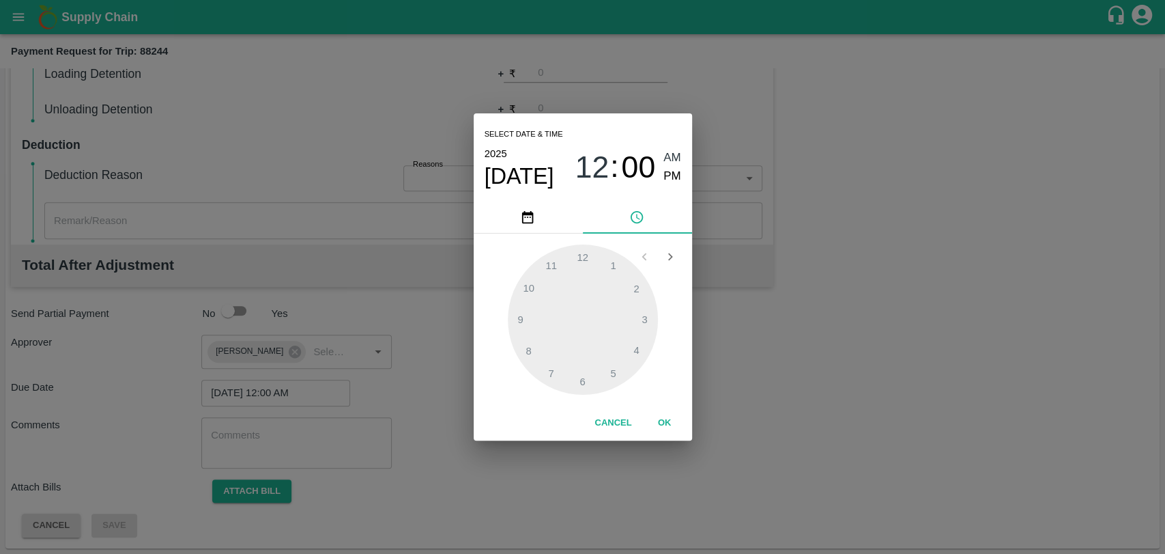
click at [659, 415] on button "OK" at bounding box center [665, 423] width 44 height 24
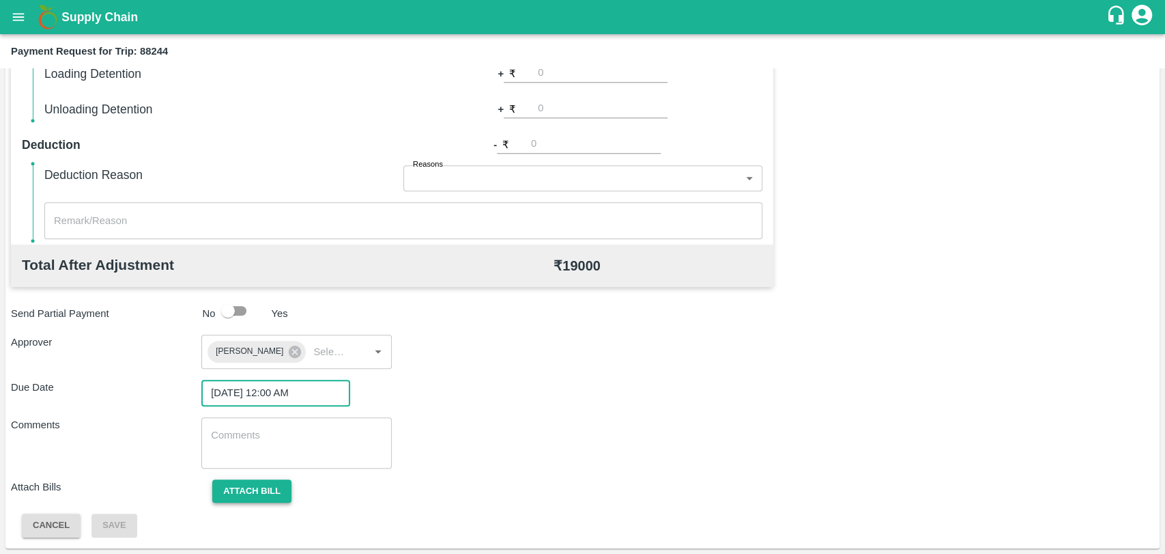
click at [249, 497] on button "Attach bill" at bounding box center [251, 491] width 79 height 24
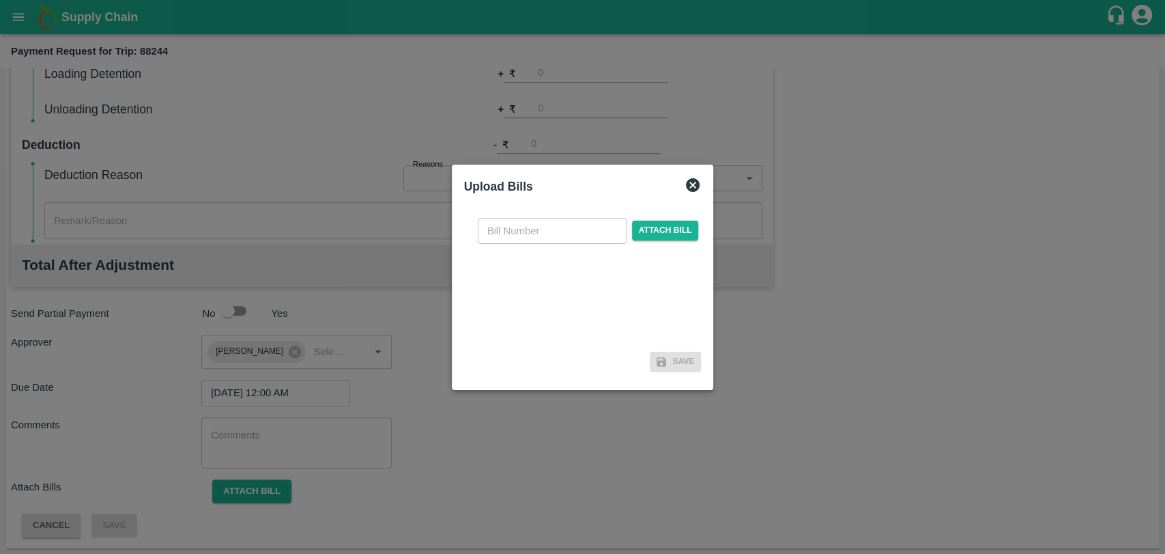
click at [511, 231] on input "text" at bounding box center [552, 231] width 149 height 26
type input "463"
click at [638, 240] on div "463 ​ Attach bill" at bounding box center [588, 231] width 227 height 26
click at [639, 236] on span "Attach bill" at bounding box center [665, 231] width 67 height 20
click at [0, 0] on input "Attach bill" at bounding box center [0, 0] width 0 height 0
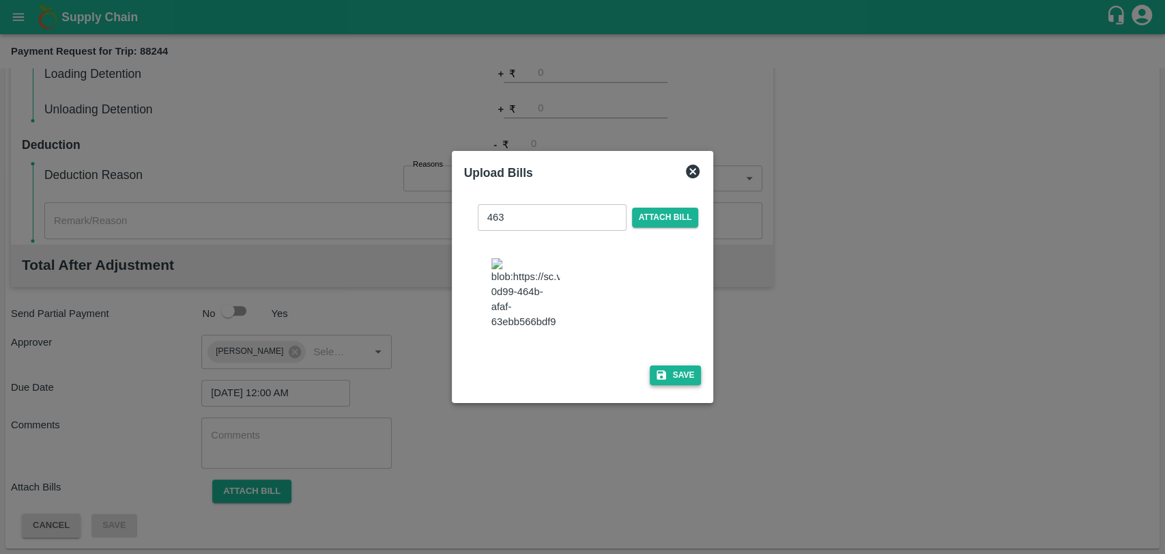
click at [679, 365] on button "Save" at bounding box center [676, 375] width 52 height 20
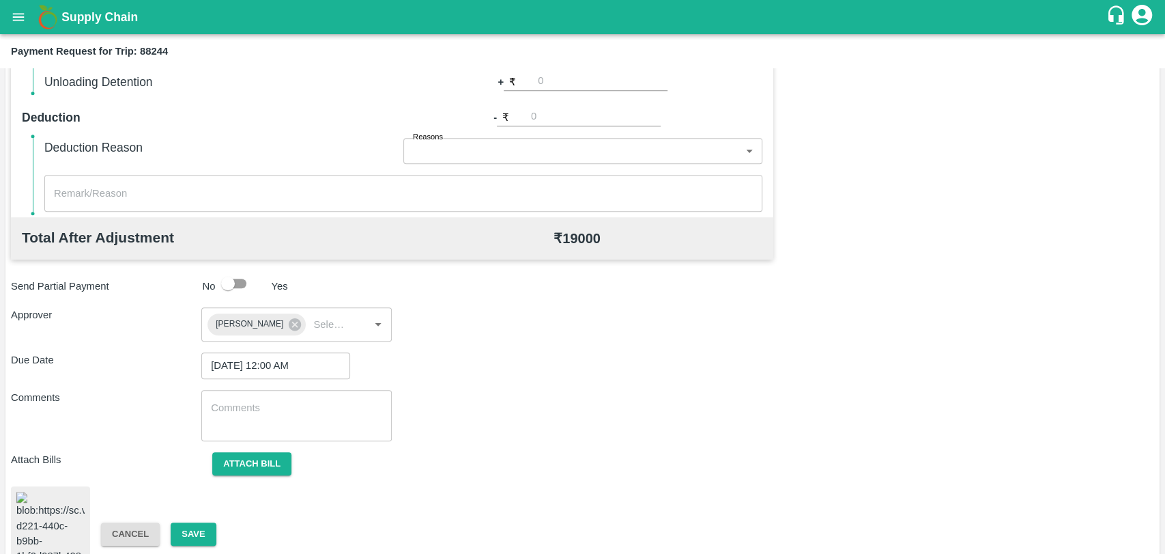
scroll to position [560, 0]
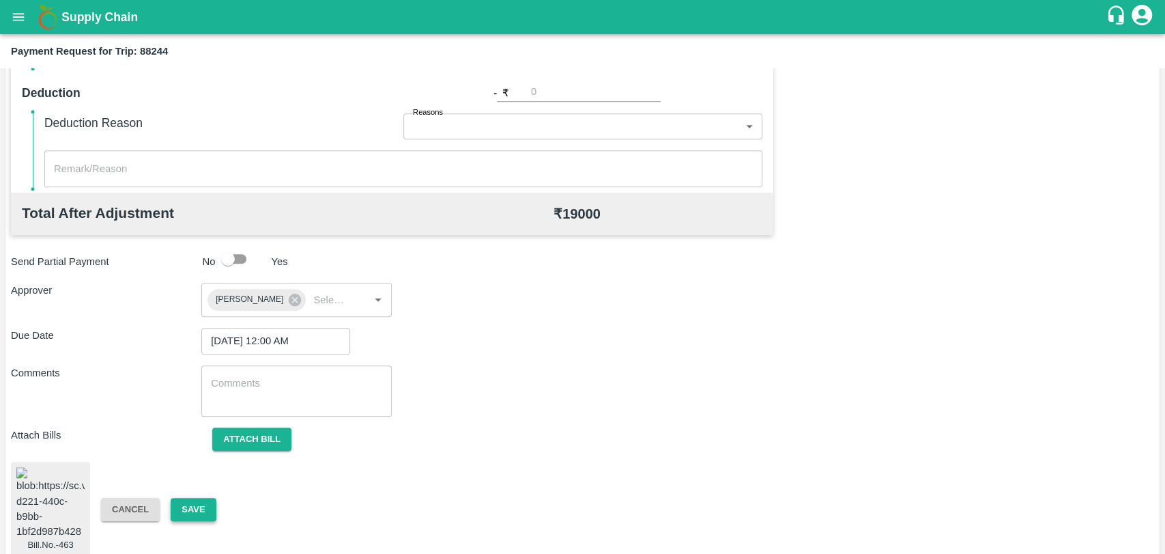
click at [204, 498] on button "Save" at bounding box center [193, 510] width 45 height 24
